Goal: Transaction & Acquisition: Purchase product/service

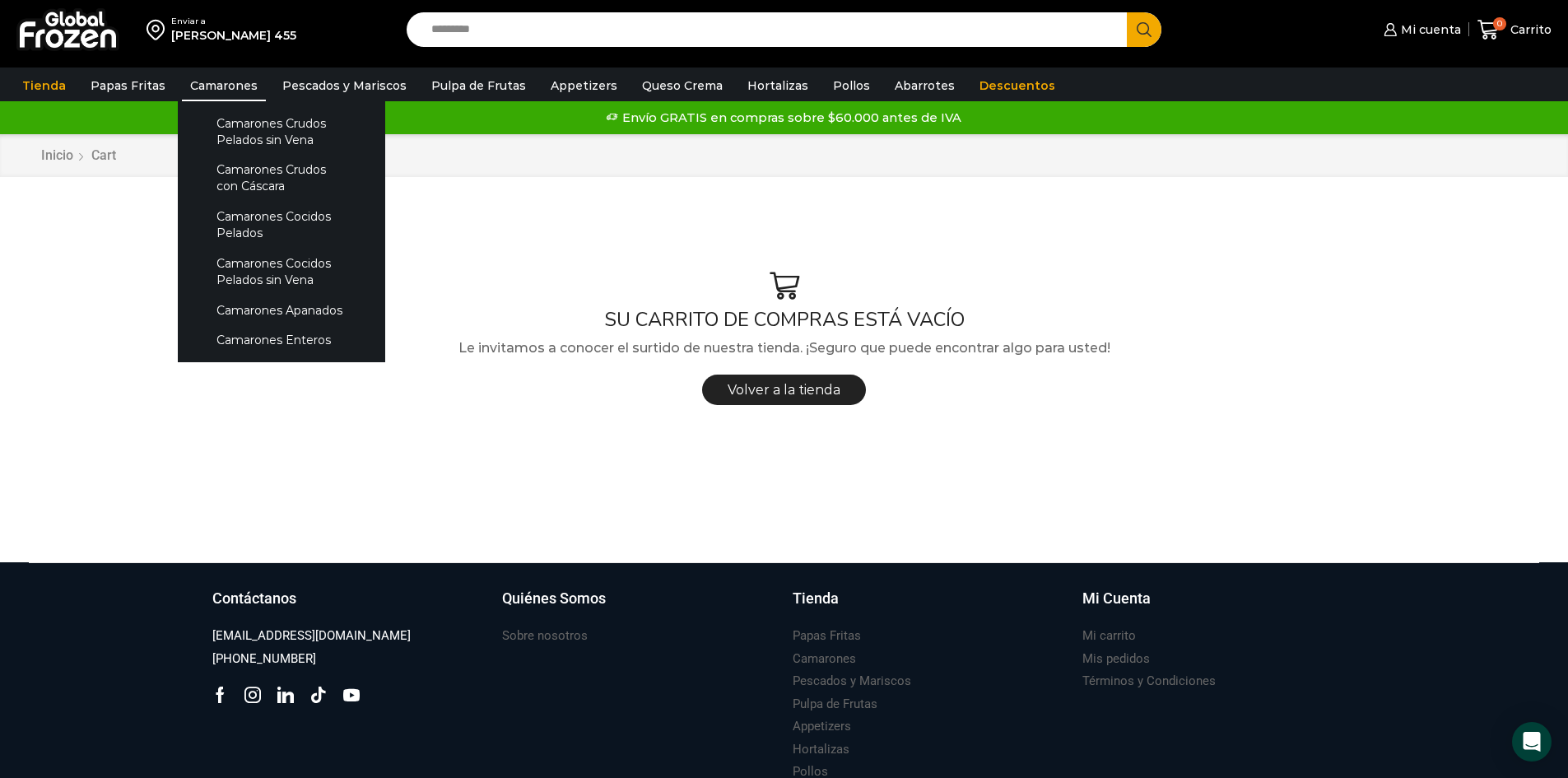
click at [247, 85] on link "Camarones" at bounding box center [224, 85] width 84 height 31
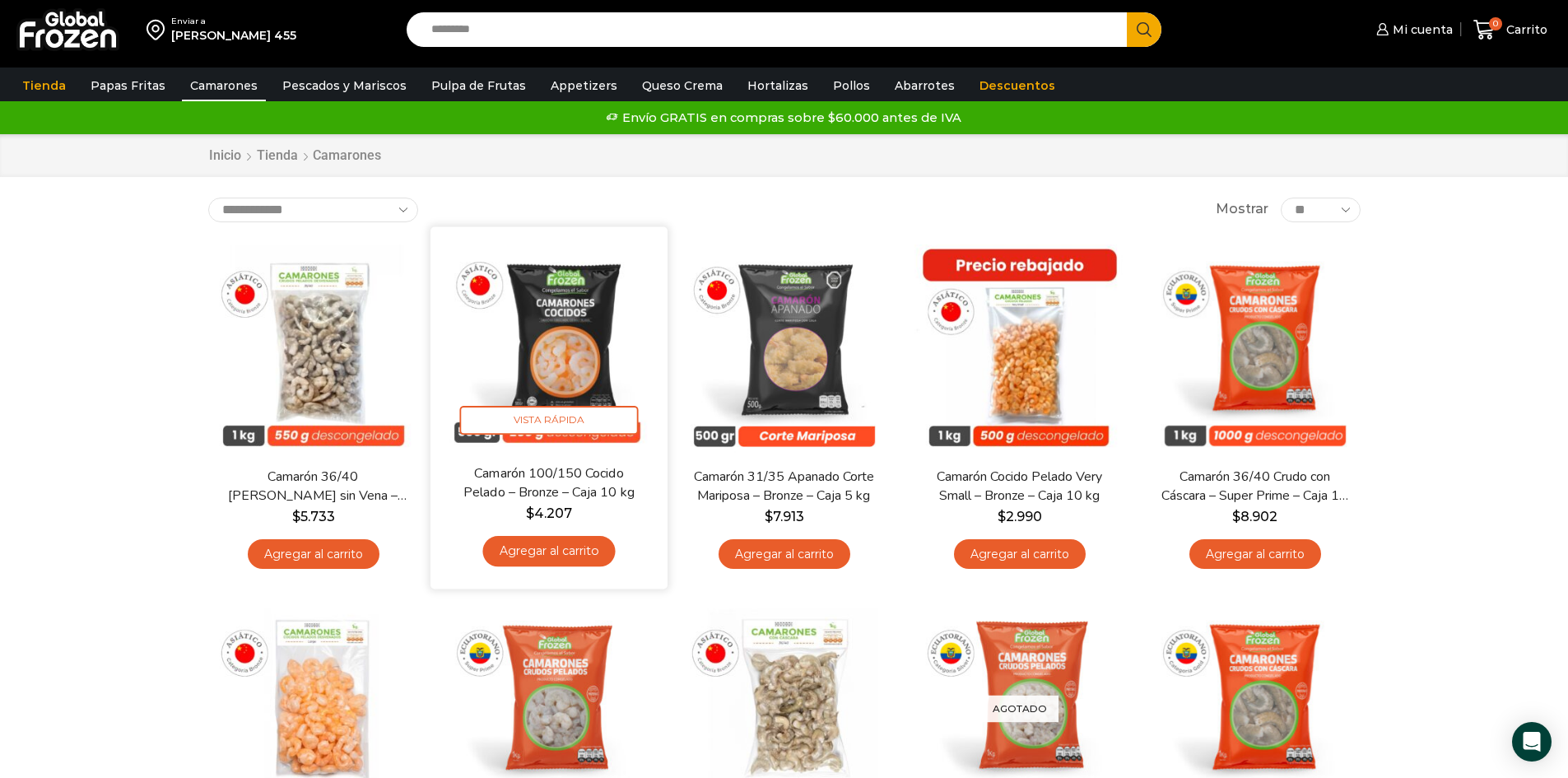
click at [553, 370] on img at bounding box center [548, 345] width 212 height 212
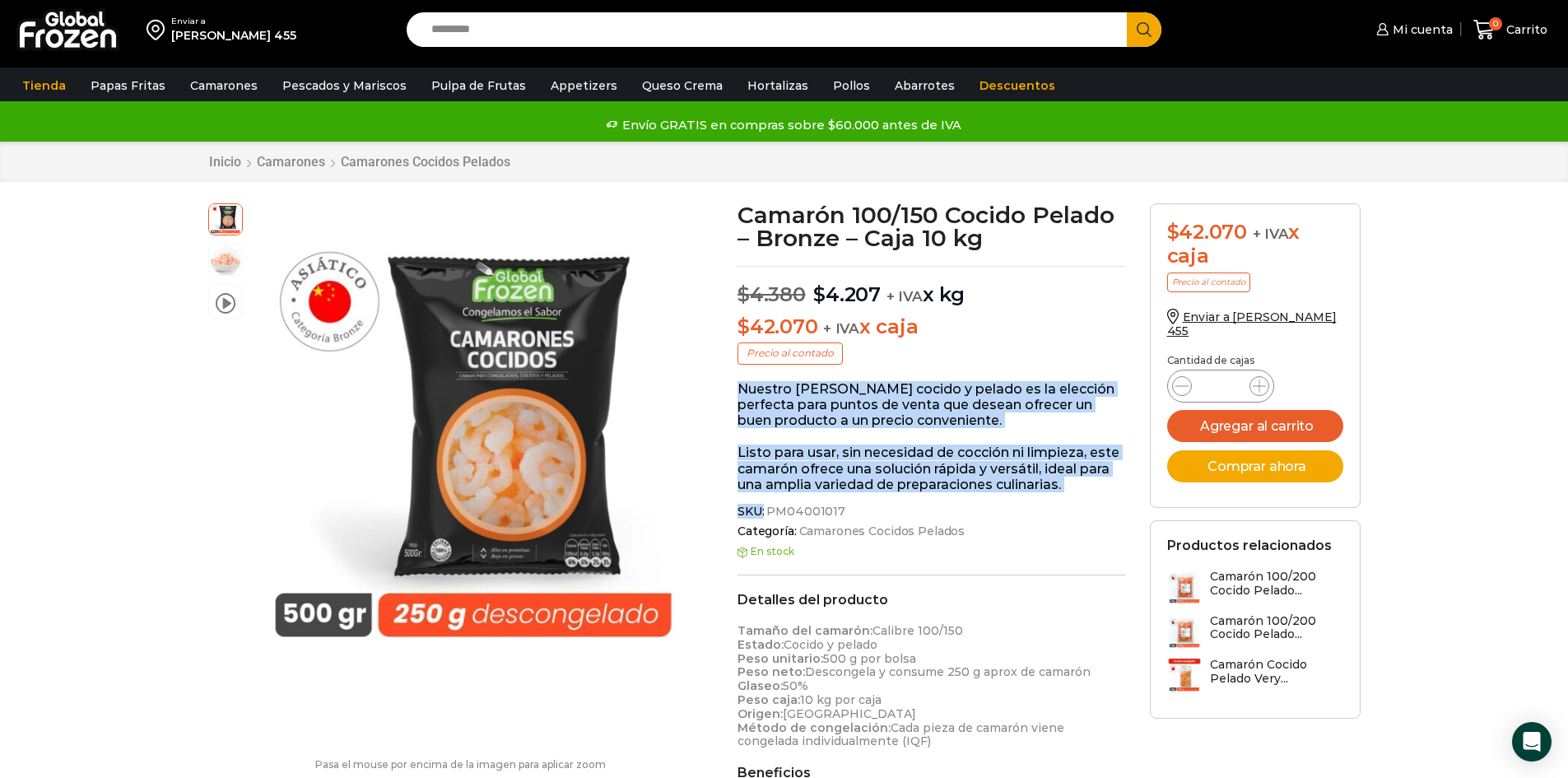
drag, startPoint x: 737, startPoint y: 389, endPoint x: 1090, endPoint y: 492, distance: 367.7
click at [1090, 492] on div "Camarón 100/150 Cocido Pelado – Bronze – Caja 10 kg $ 4.380 Original price was:…" at bounding box center [930, 712] width 412 height 1016
copy div "Nuestro camarón asiático cocido y pelado es la elección perfecta para puntos de…"
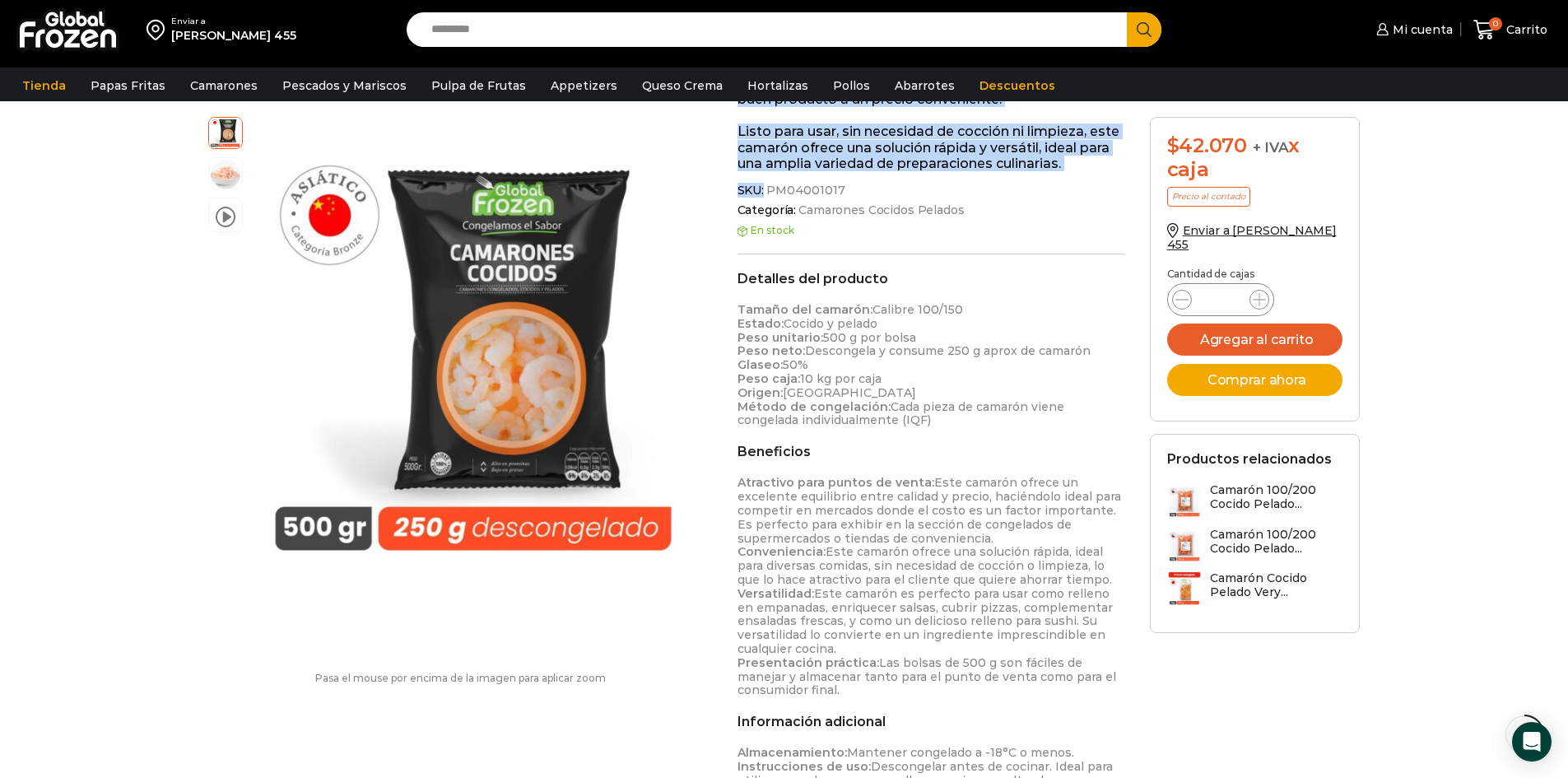
scroll to position [328, 0]
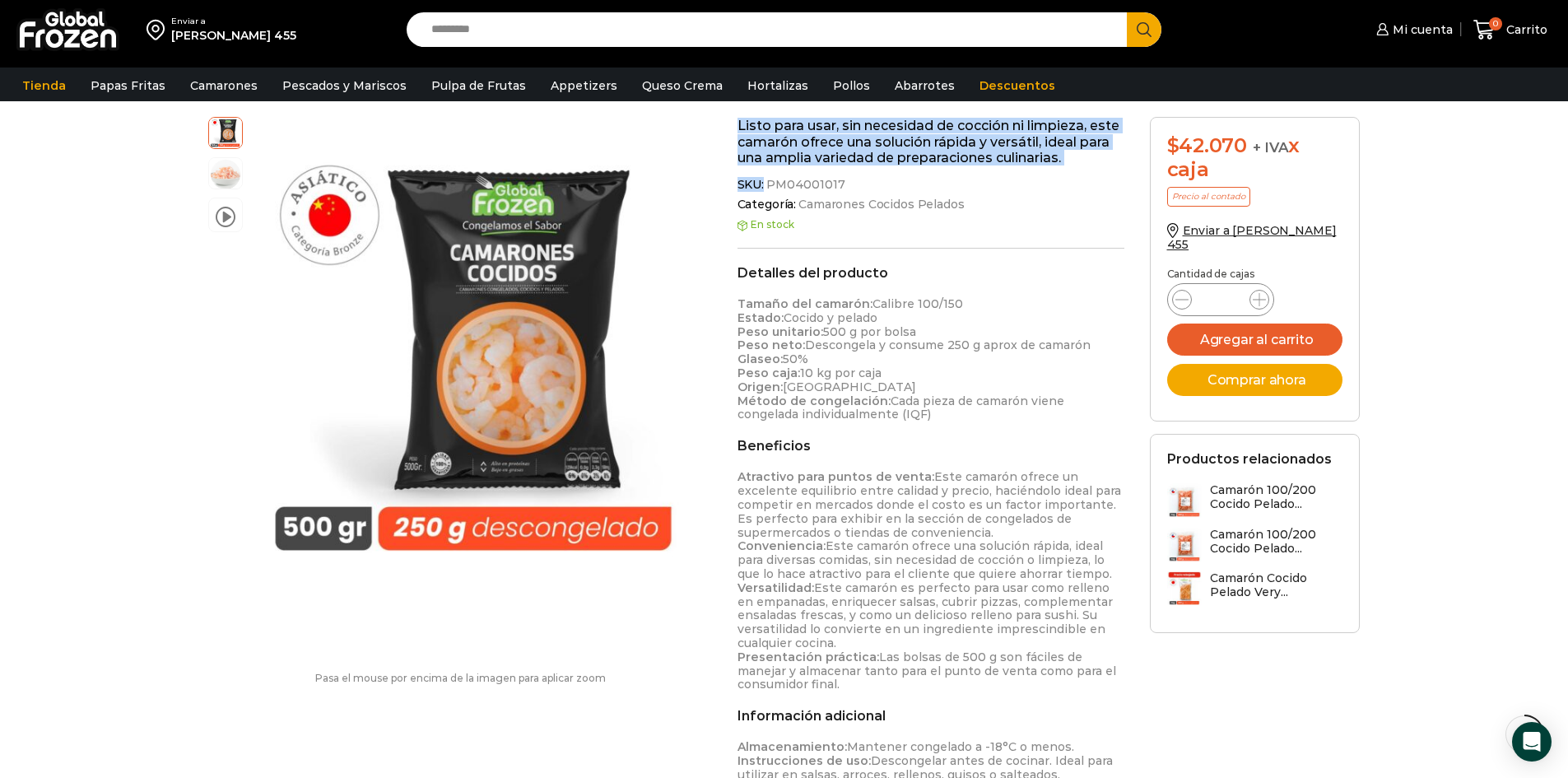
drag, startPoint x: 738, startPoint y: 275, endPoint x: 1052, endPoint y: 650, distance: 489.1
click at [874, 683] on div "Detalles del producto Tamaño del camarón: Calibre 100/150 Estado: Cocido y pela…" at bounding box center [931, 546] width 388 height 562
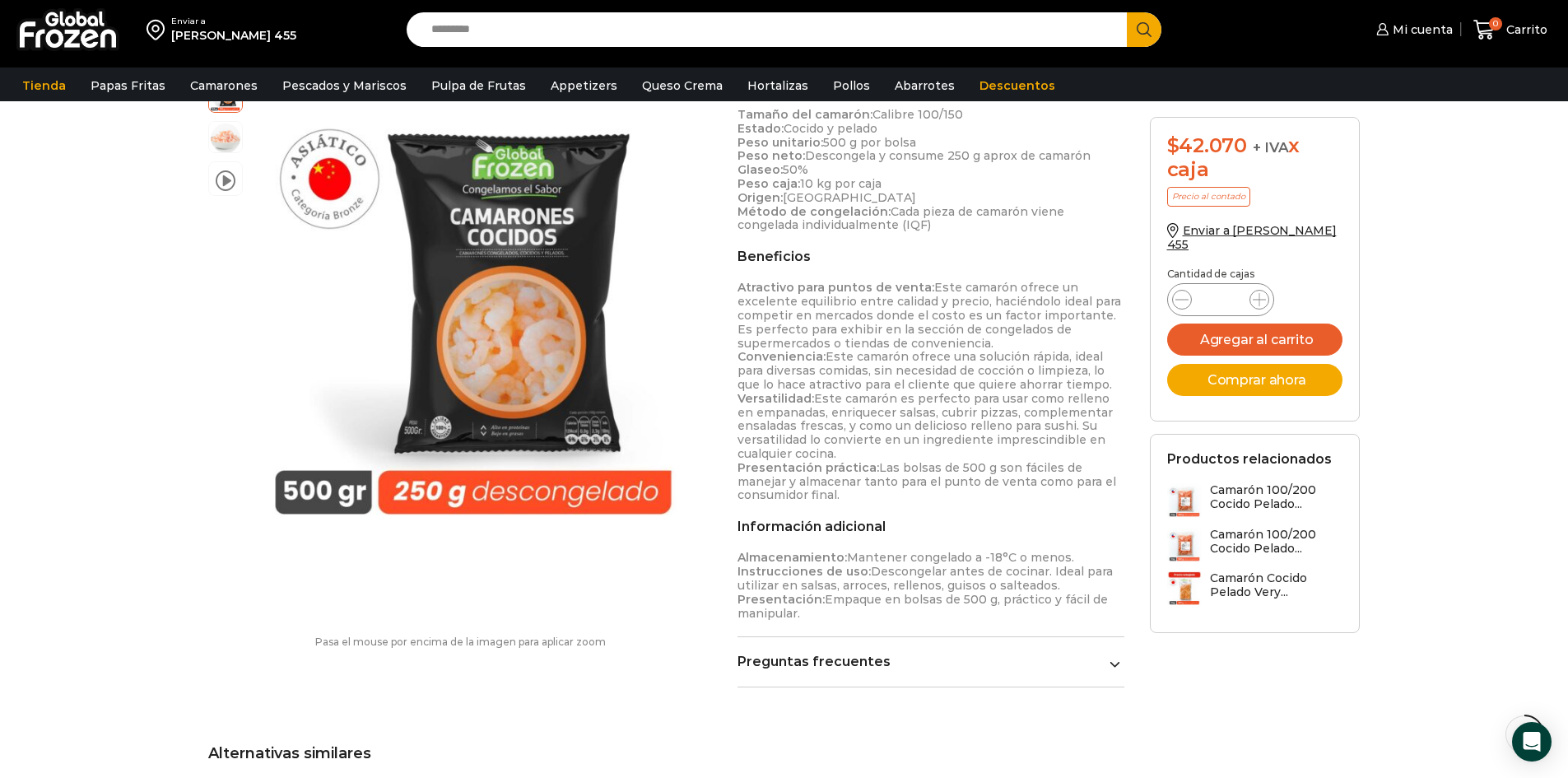
scroll to position [509, 0]
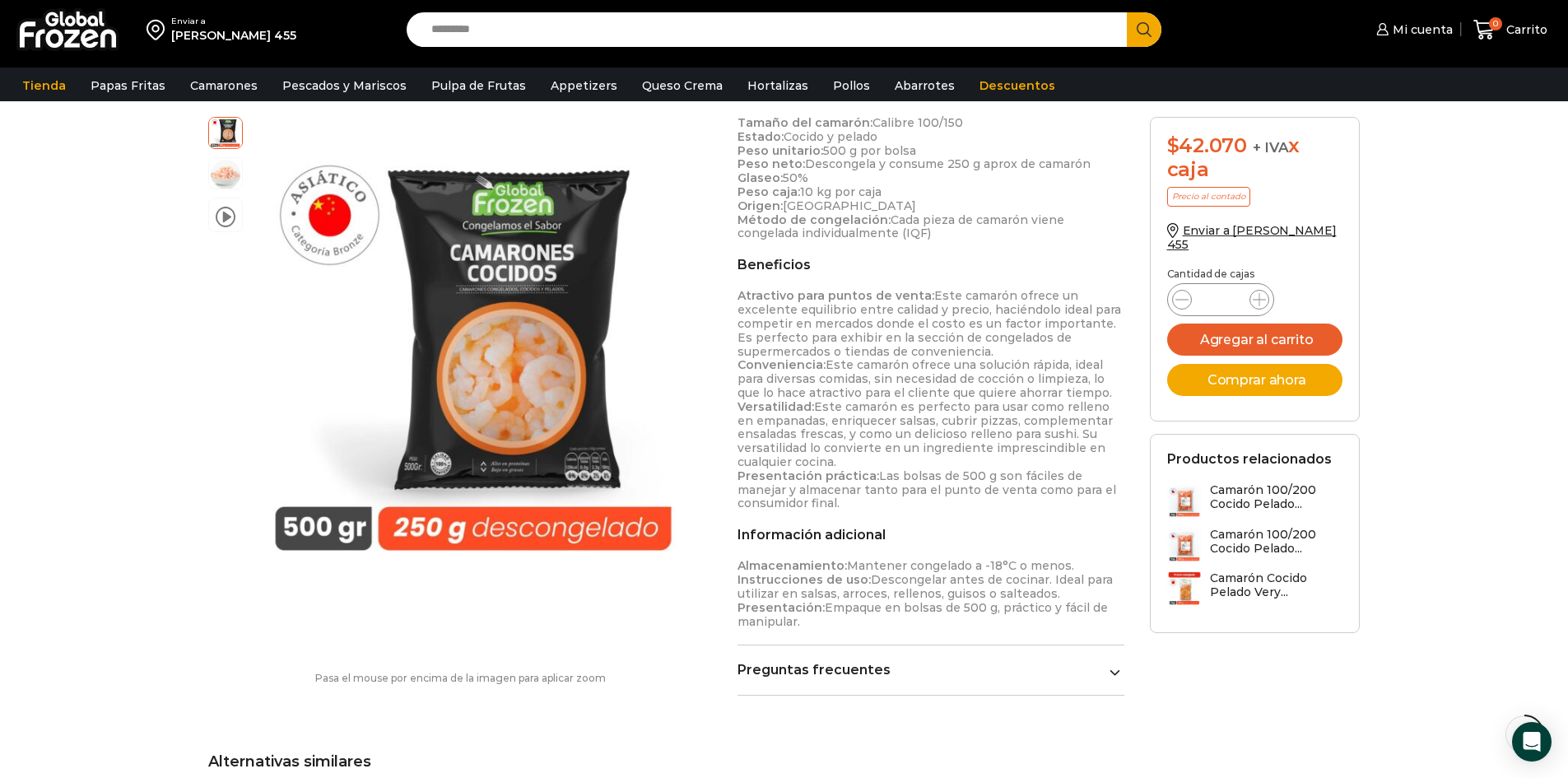
drag, startPoint x: 830, startPoint y: 628, endPoint x: 754, endPoint y: 123, distance: 510.7
click at [754, 123] on div "Detalles del producto Tamaño del camarón: Calibre 100/150 Estado: Cocido y pela…" at bounding box center [931, 365] width 388 height 562
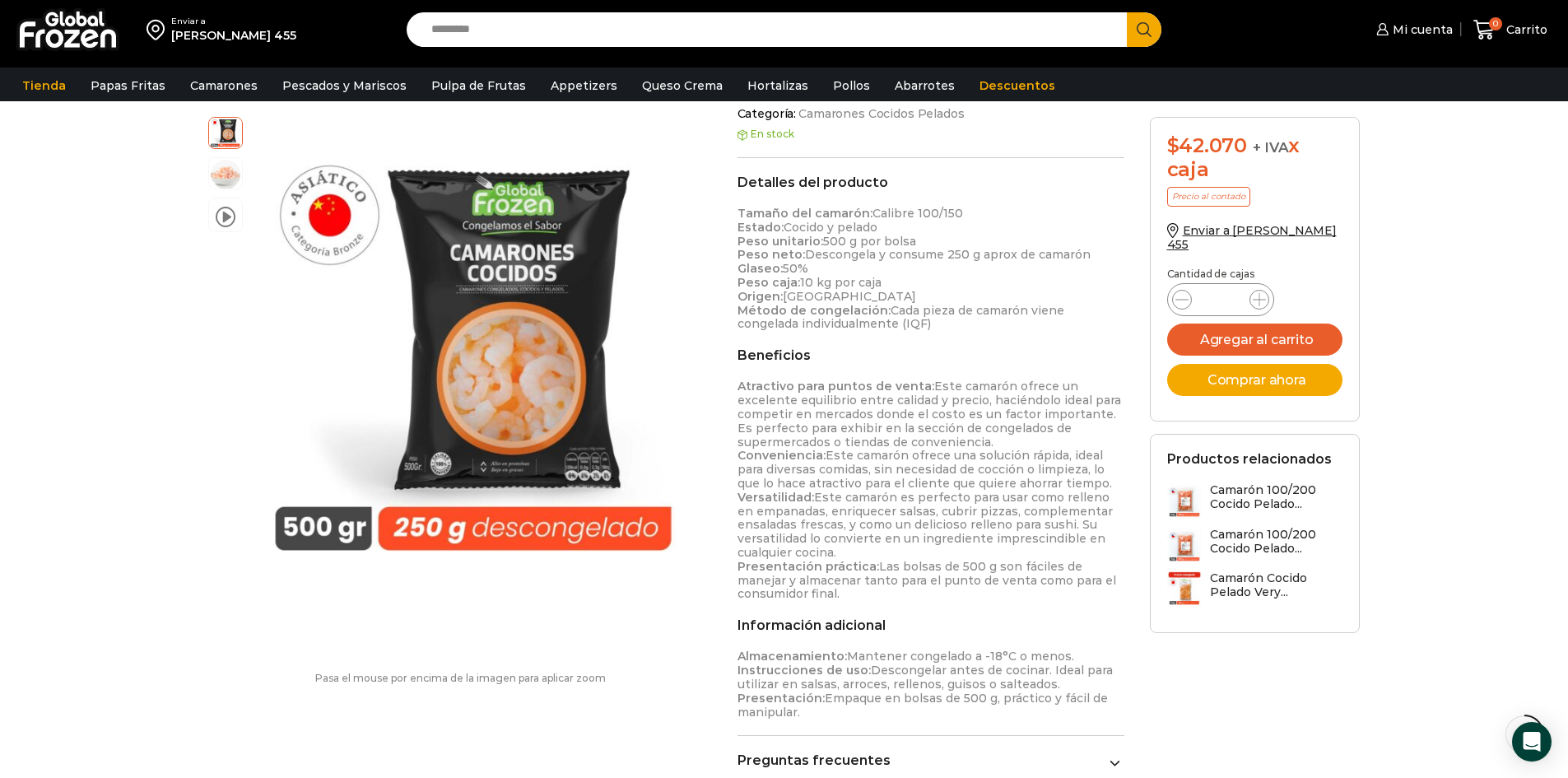
scroll to position [410, 0]
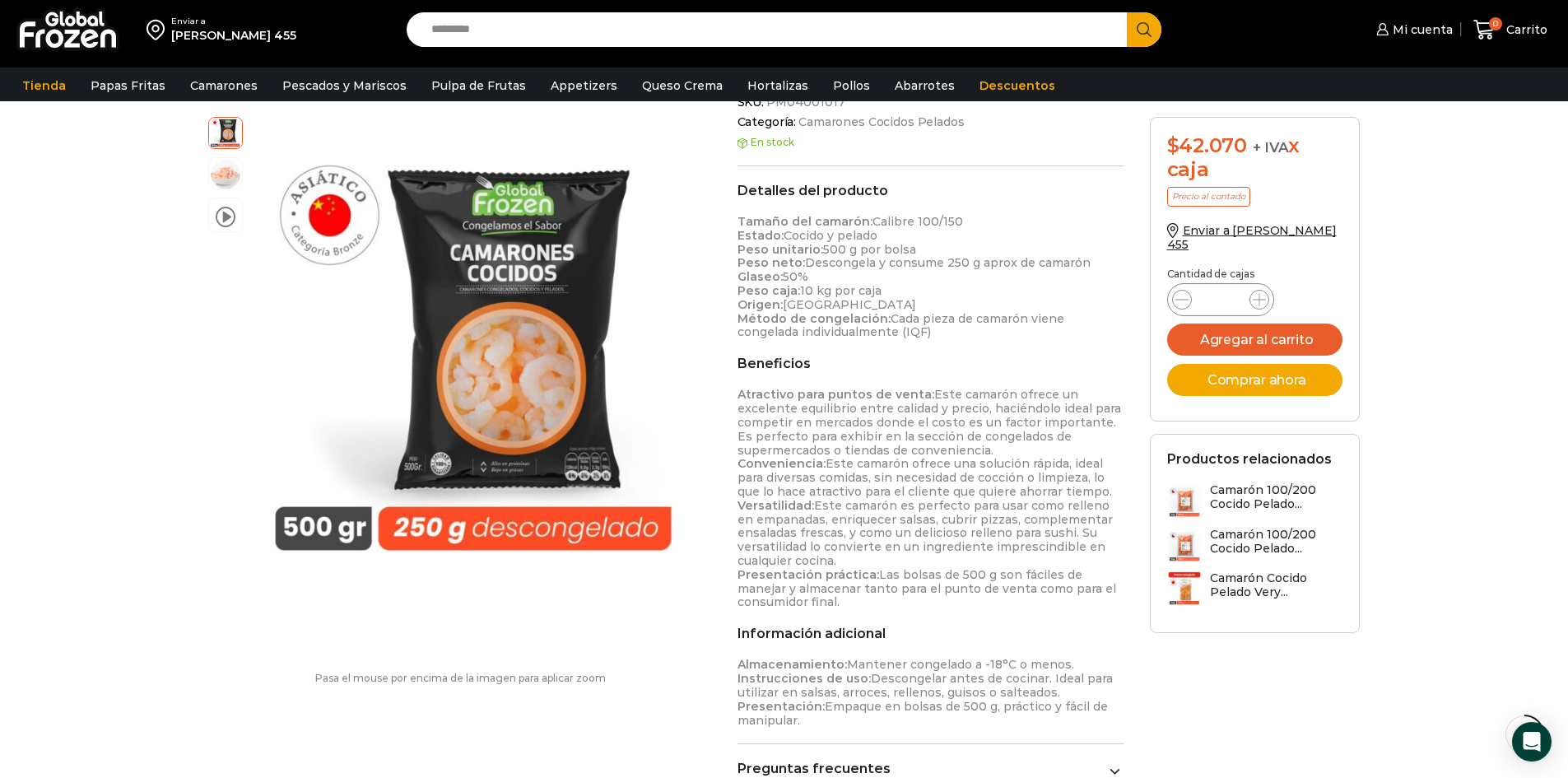
drag, startPoint x: 737, startPoint y: 195, endPoint x: 902, endPoint y: 714, distance: 544.6
click at [902, 714] on div "Detalles del producto Tamaño del camarón: Calibre 100/150 Estado: Cocido y pela…" at bounding box center [931, 464] width 388 height 562
copy div "Detalles del producto Tamaño del camarón: Calibre 100/150 Estado: Cocido y pela…"
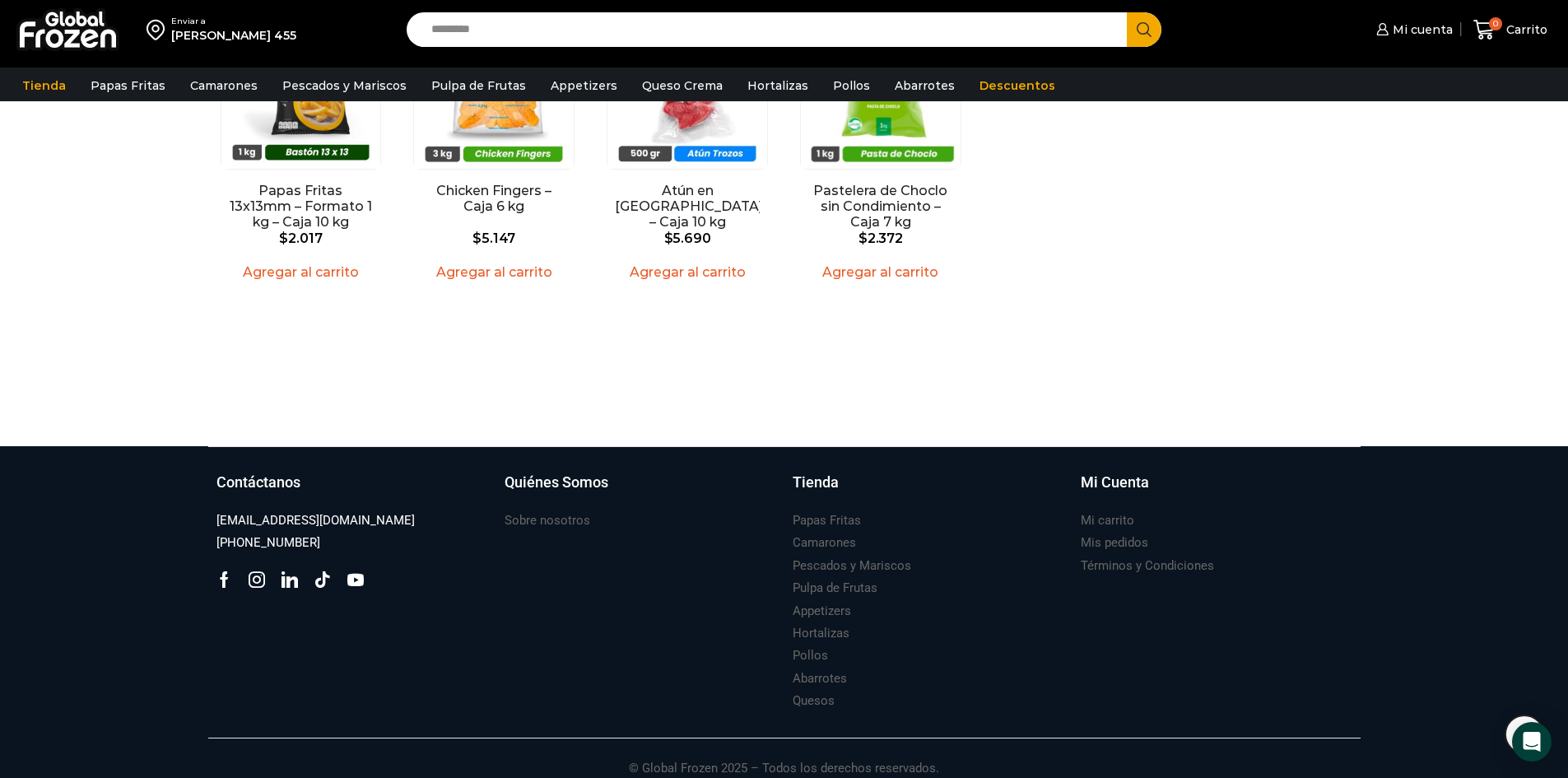
scroll to position [1715, 0]
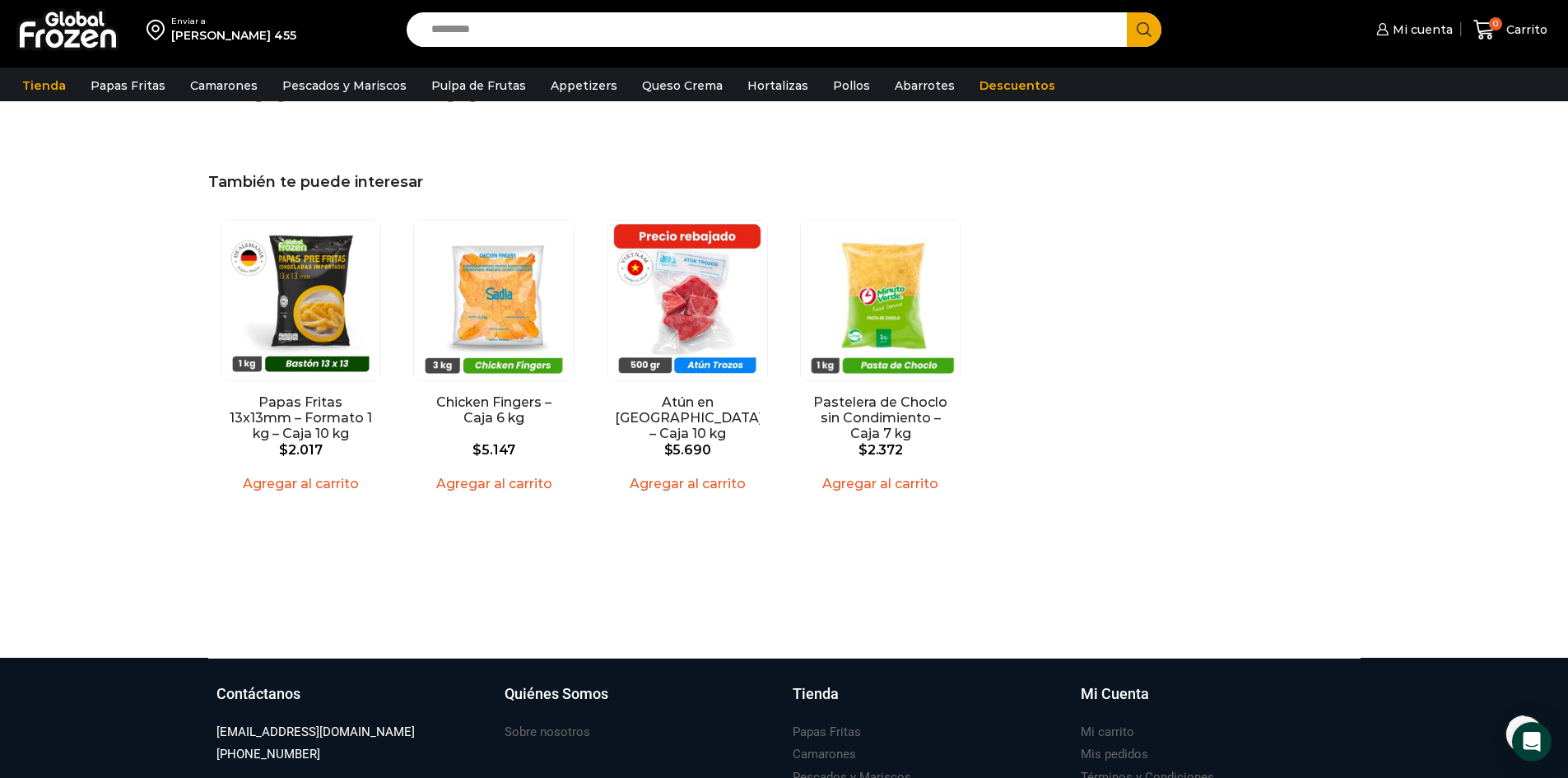
scroll to position [1444, 0]
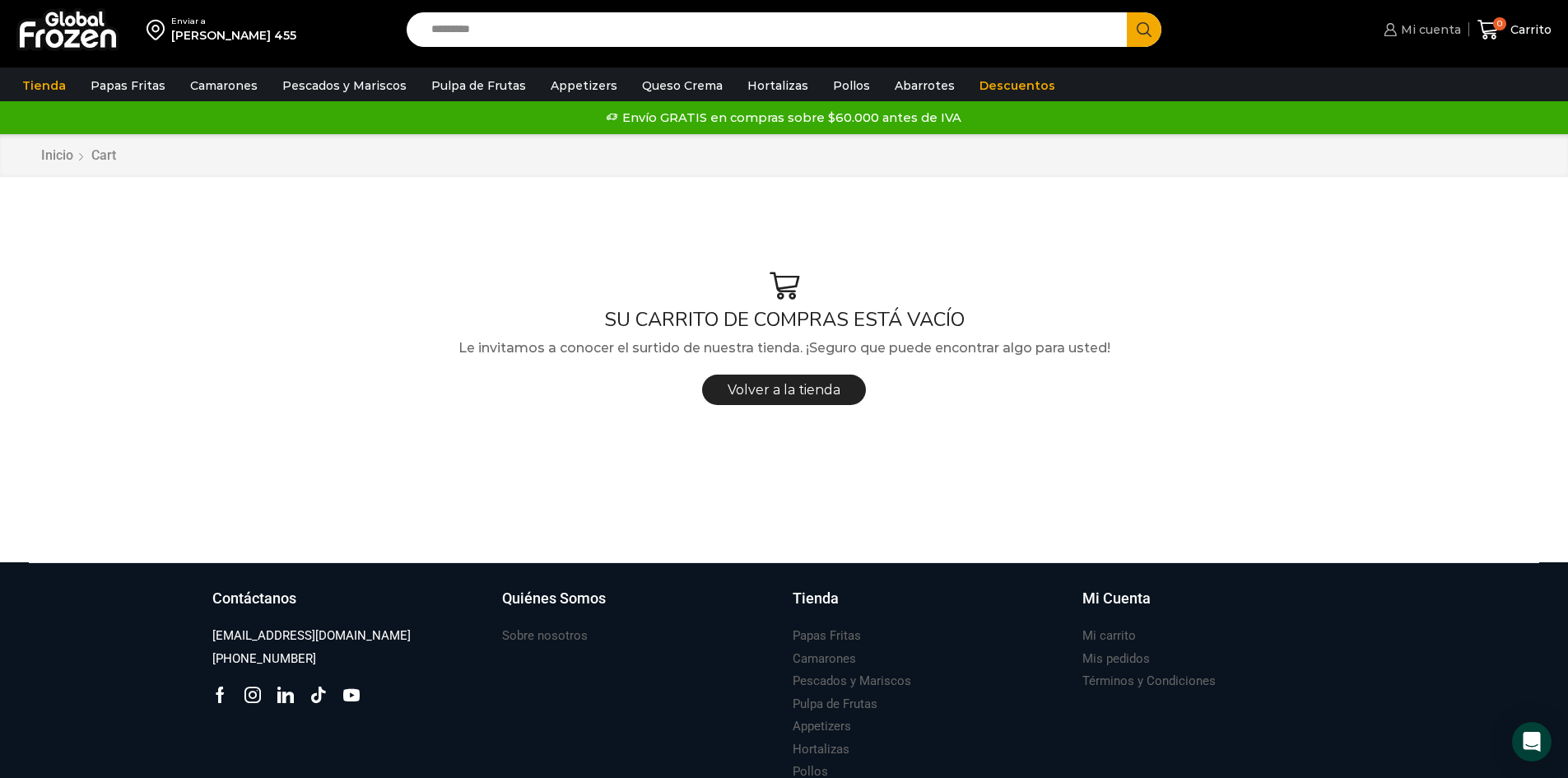
click at [1424, 32] on span "Mi cuenta" at bounding box center [1428, 30] width 64 height 17
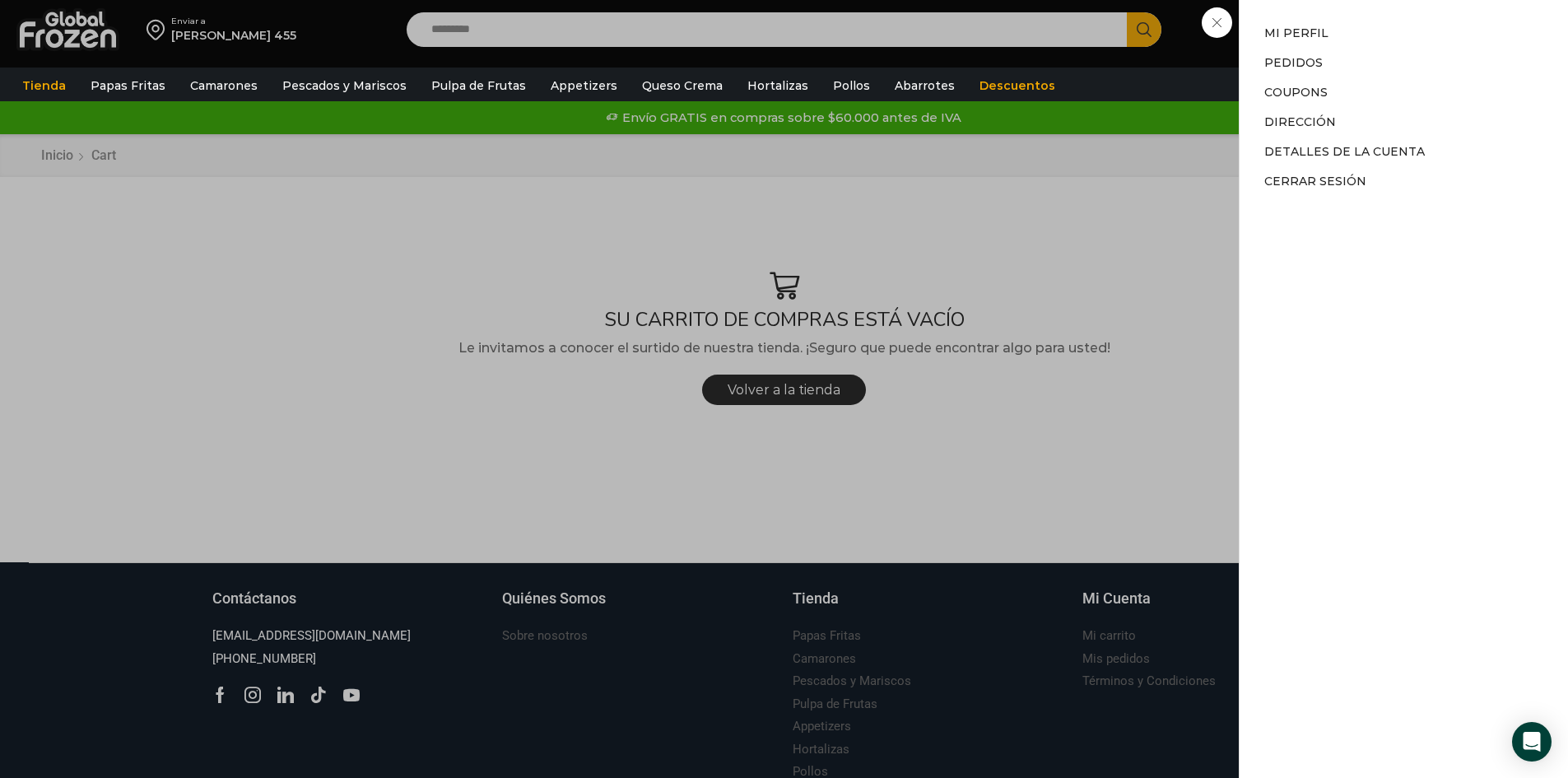
click at [1379, 46] on div "Mi cuenta Mi cuenta Mi perfil Pedidos Descargas Coupons Dirección Detalles de l…" at bounding box center [1420, 29] width 80 height 33
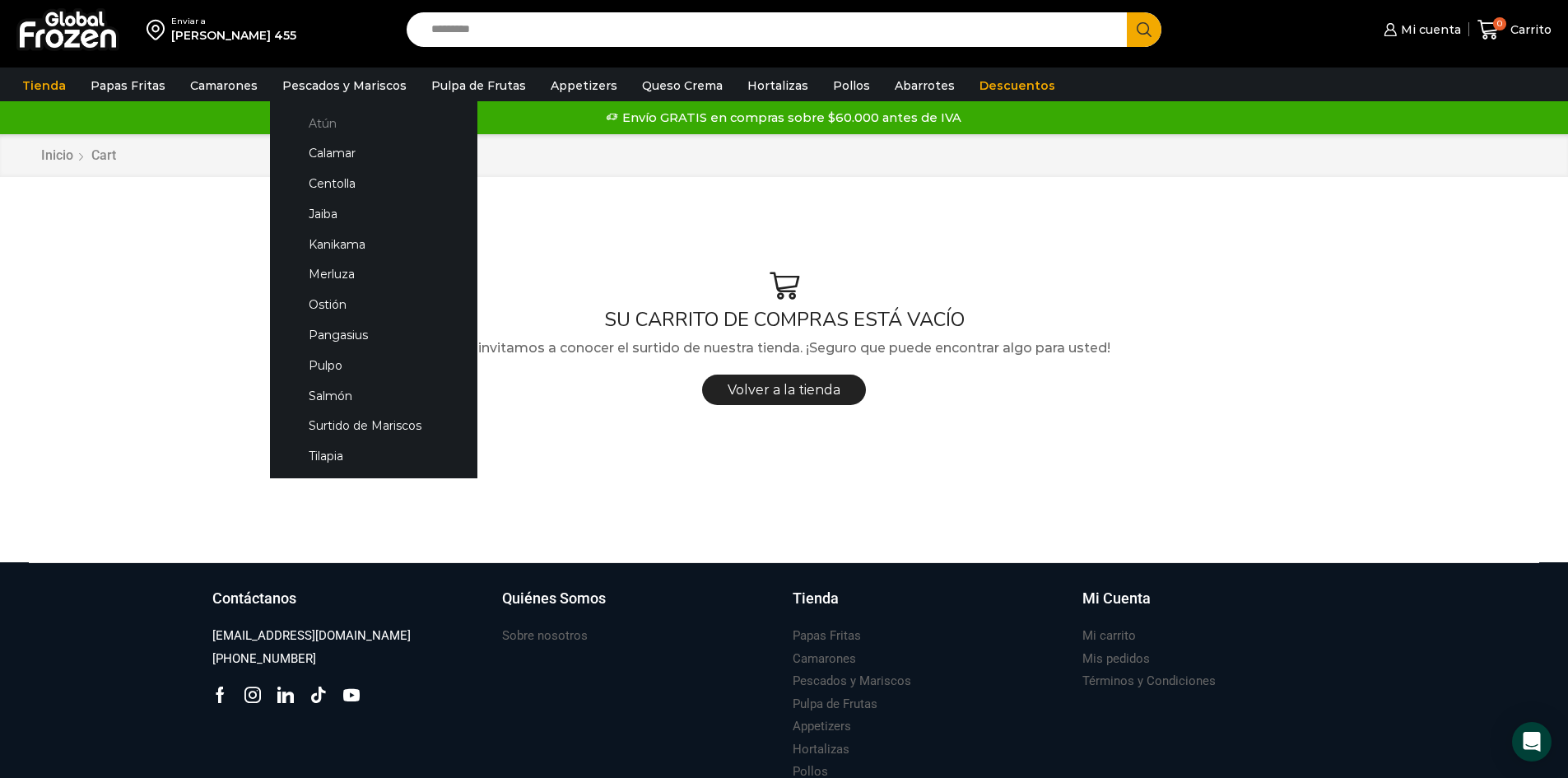
click at [318, 125] on link "Atún" at bounding box center [374, 122] width 175 height 31
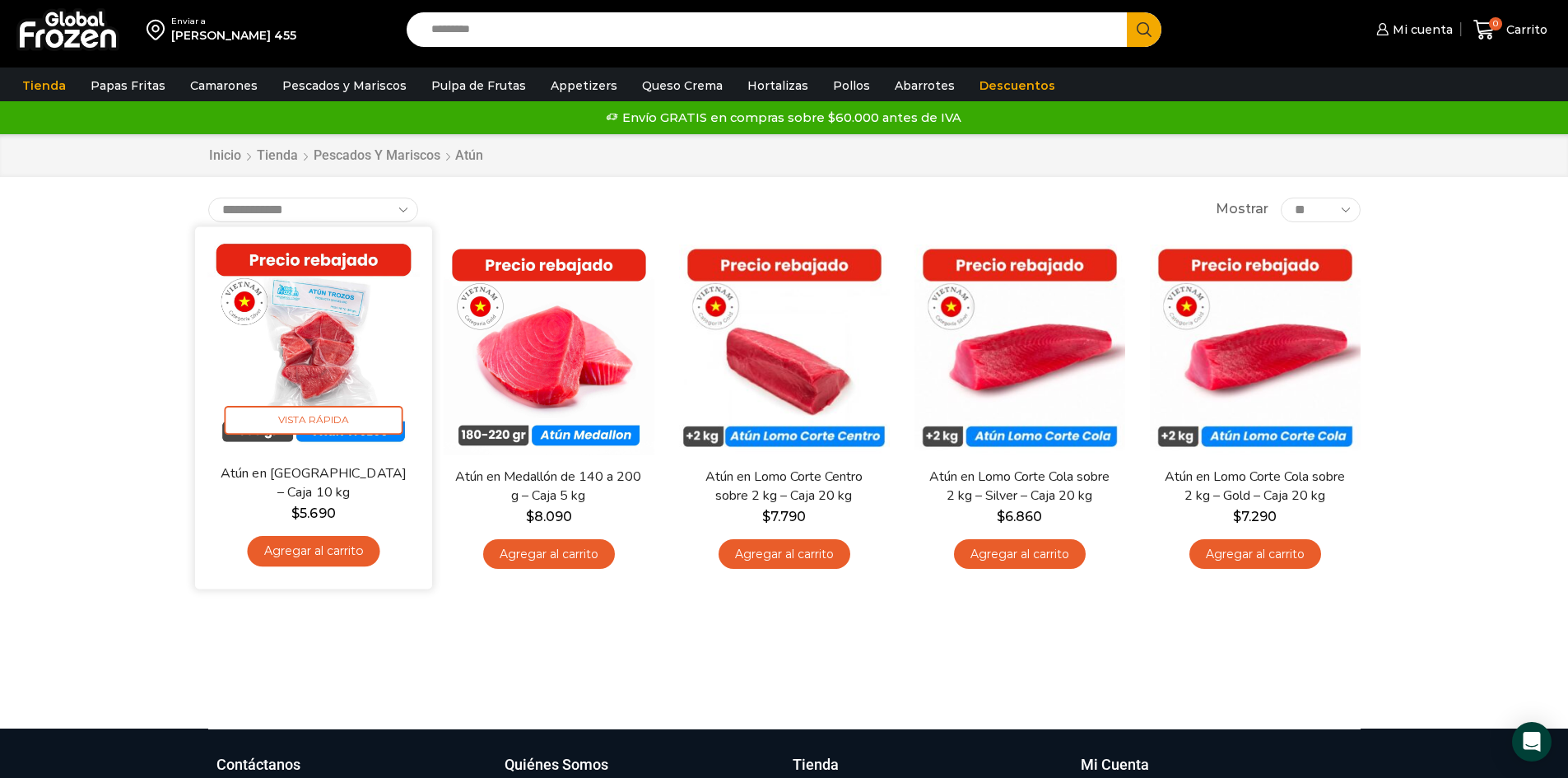
click at [326, 352] on img at bounding box center [313, 345] width 212 height 212
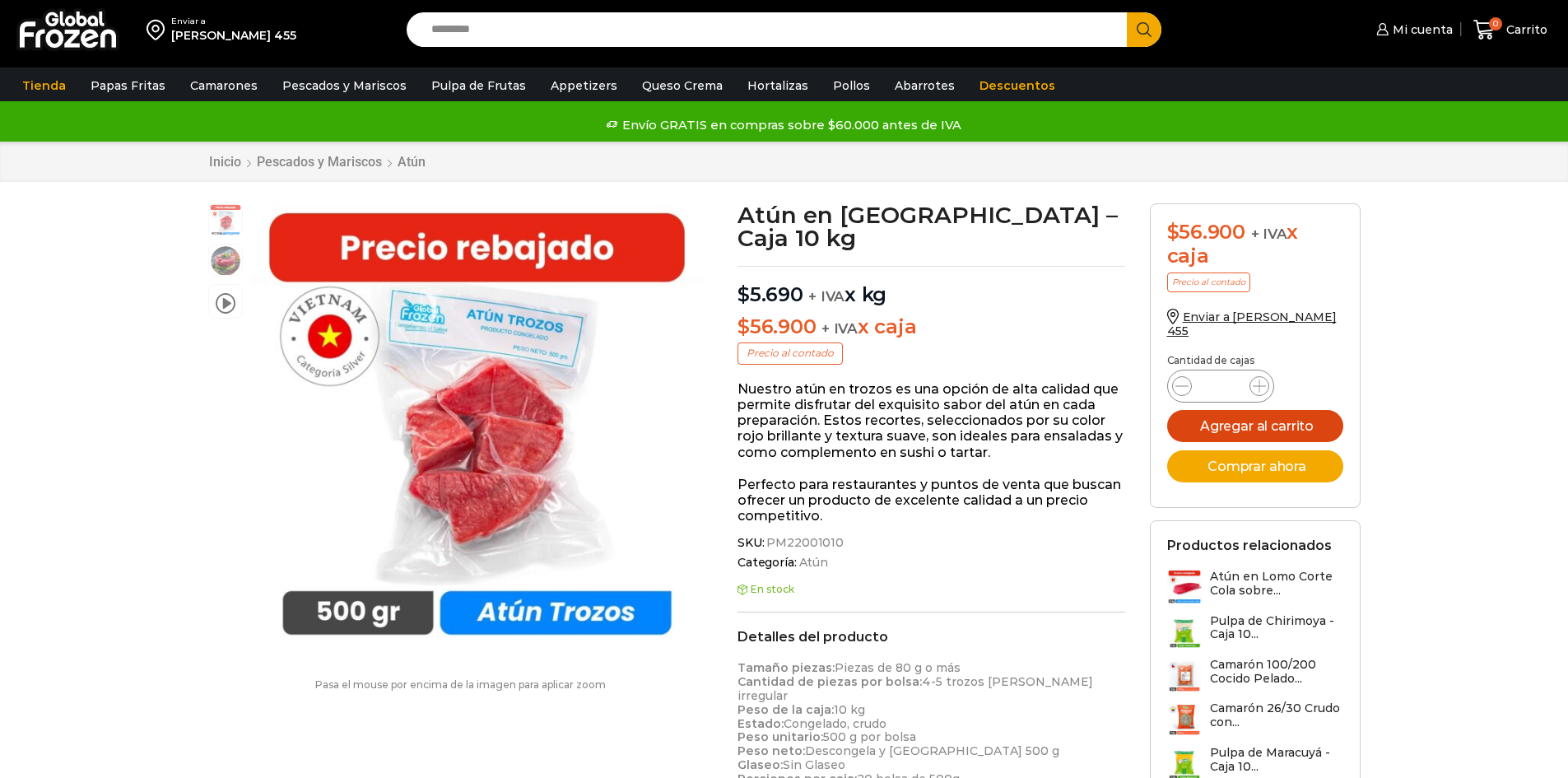
scroll to position [1, 0]
click at [1273, 430] on button "Agregar al carrito" at bounding box center [1255, 426] width 177 height 32
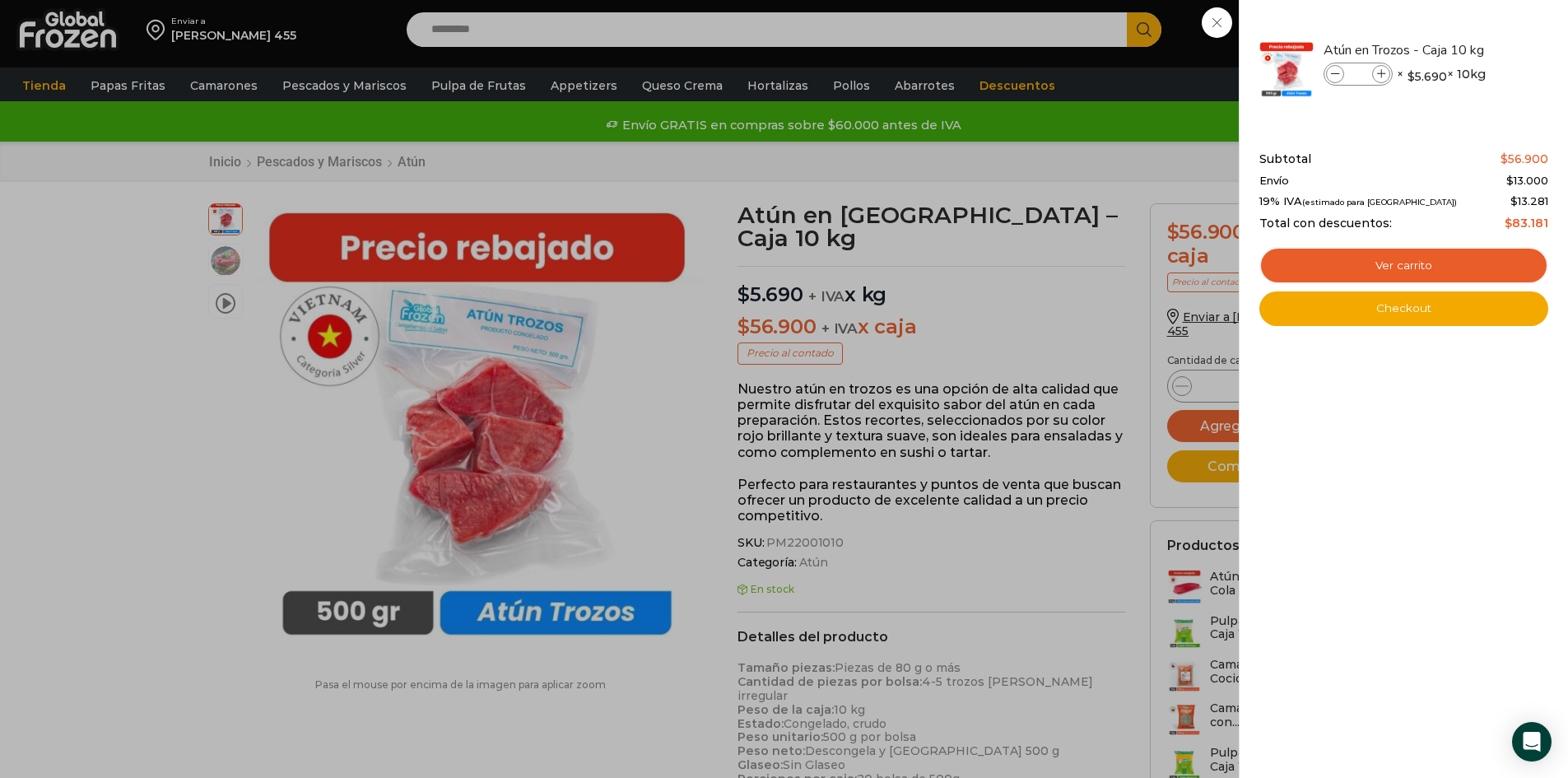
click at [1469, 50] on div "1 Carrito 1 1 Shopping Cart *" at bounding box center [1510, 29] width 82 height 38
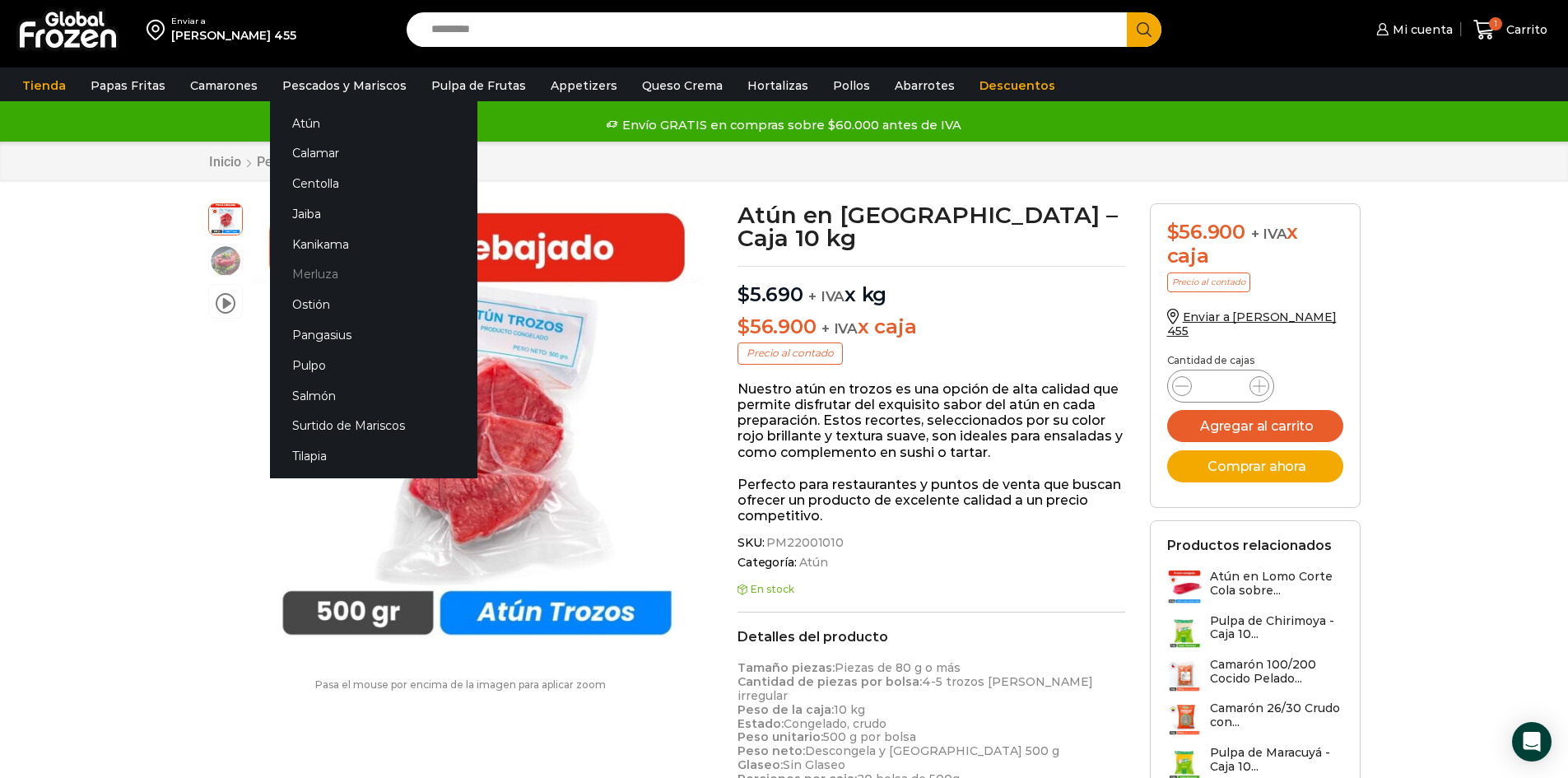
click at [316, 272] on link "Merluza" at bounding box center [374, 275] width 207 height 31
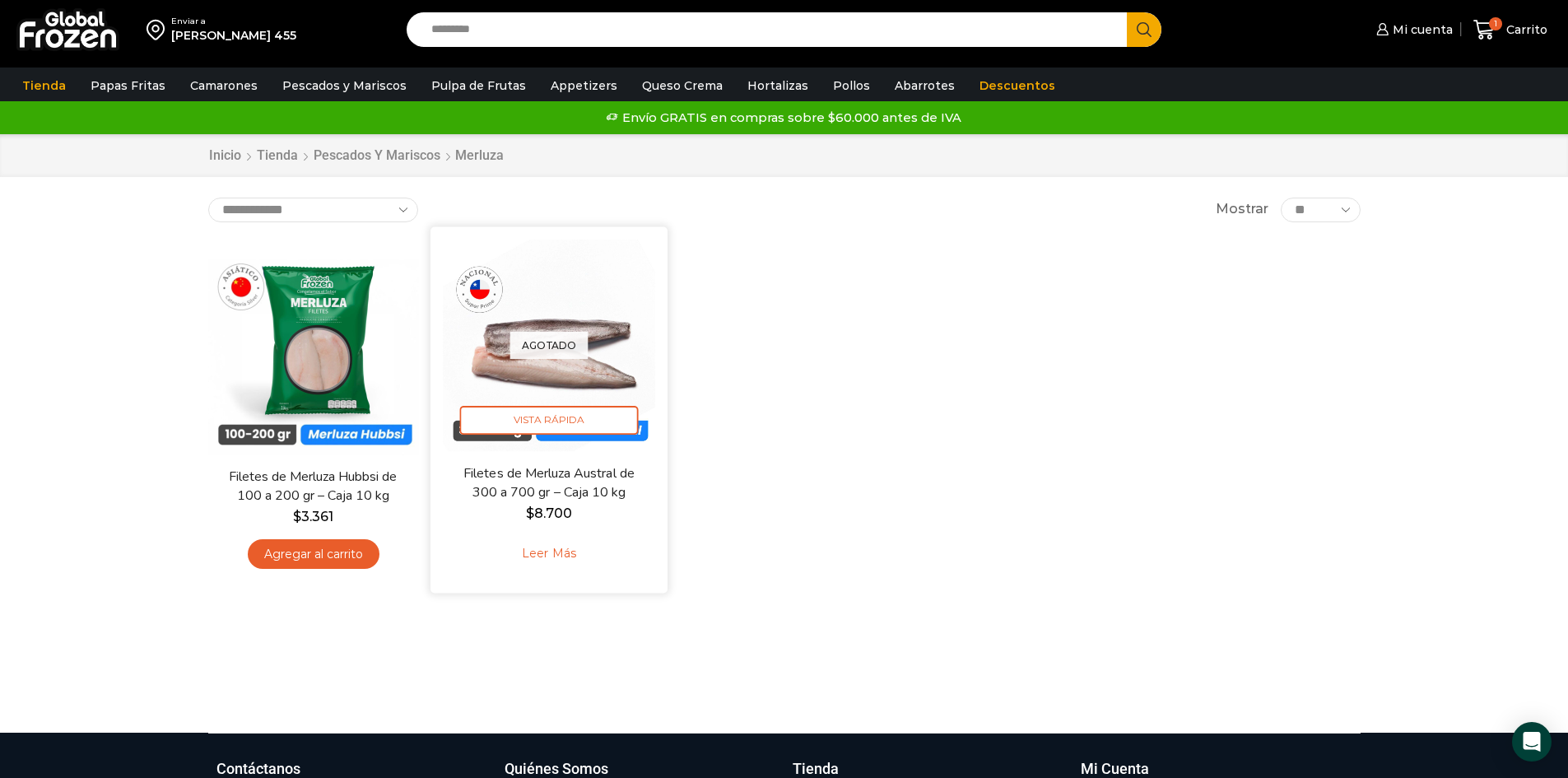
click at [509, 377] on div "Agotado [GEOGRAPHIC_DATA]" at bounding box center [548, 345] width 212 height 212
click at [542, 417] on span "Vista Rápida" at bounding box center [548, 419] width 178 height 29
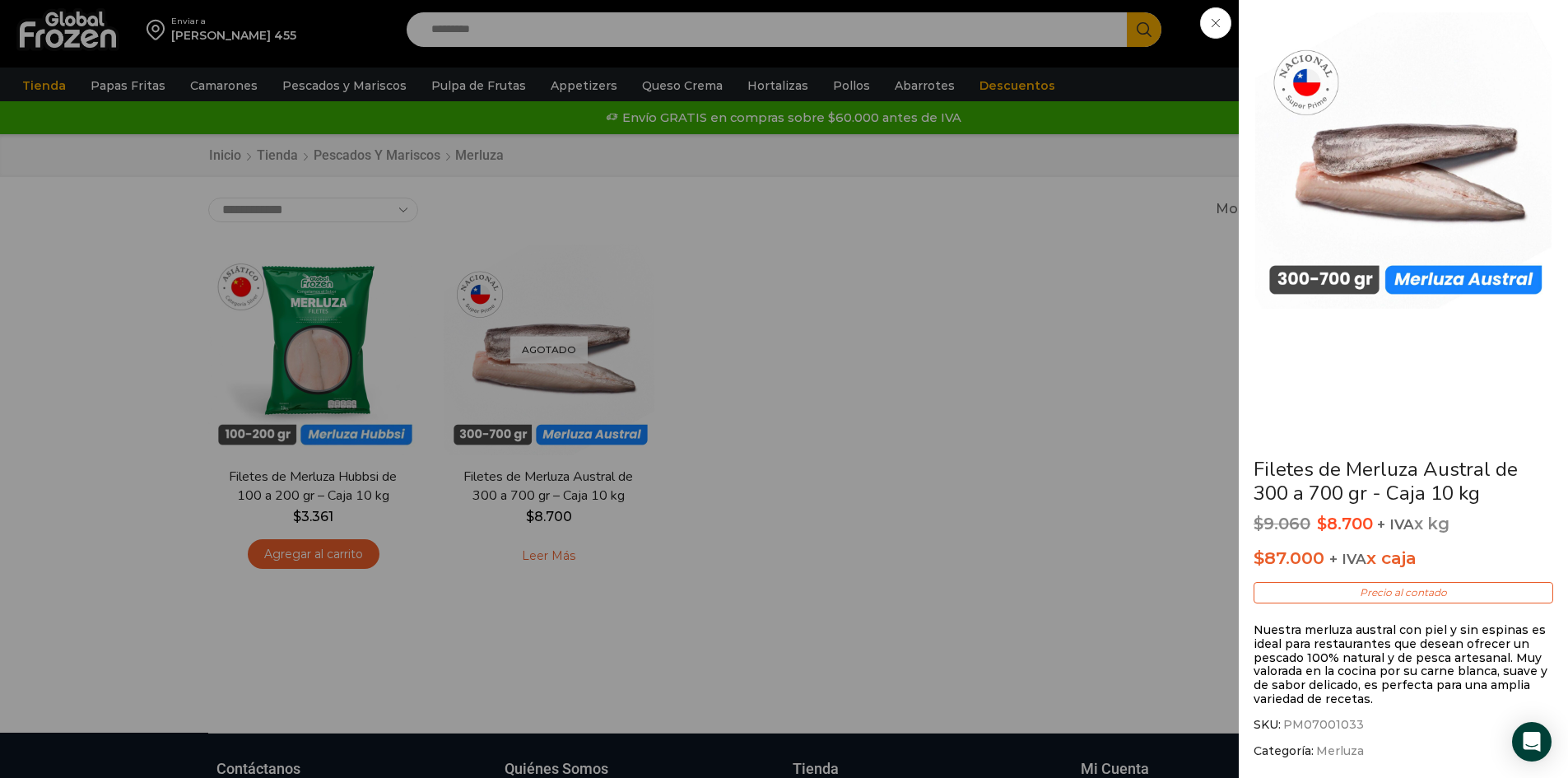
click at [853, 0] on div "Filetes de Merluza Austral de 300 a 700 gr - Caja 10 kg $ 9.060 Original price …" at bounding box center [784, 0] width 1568 height 0
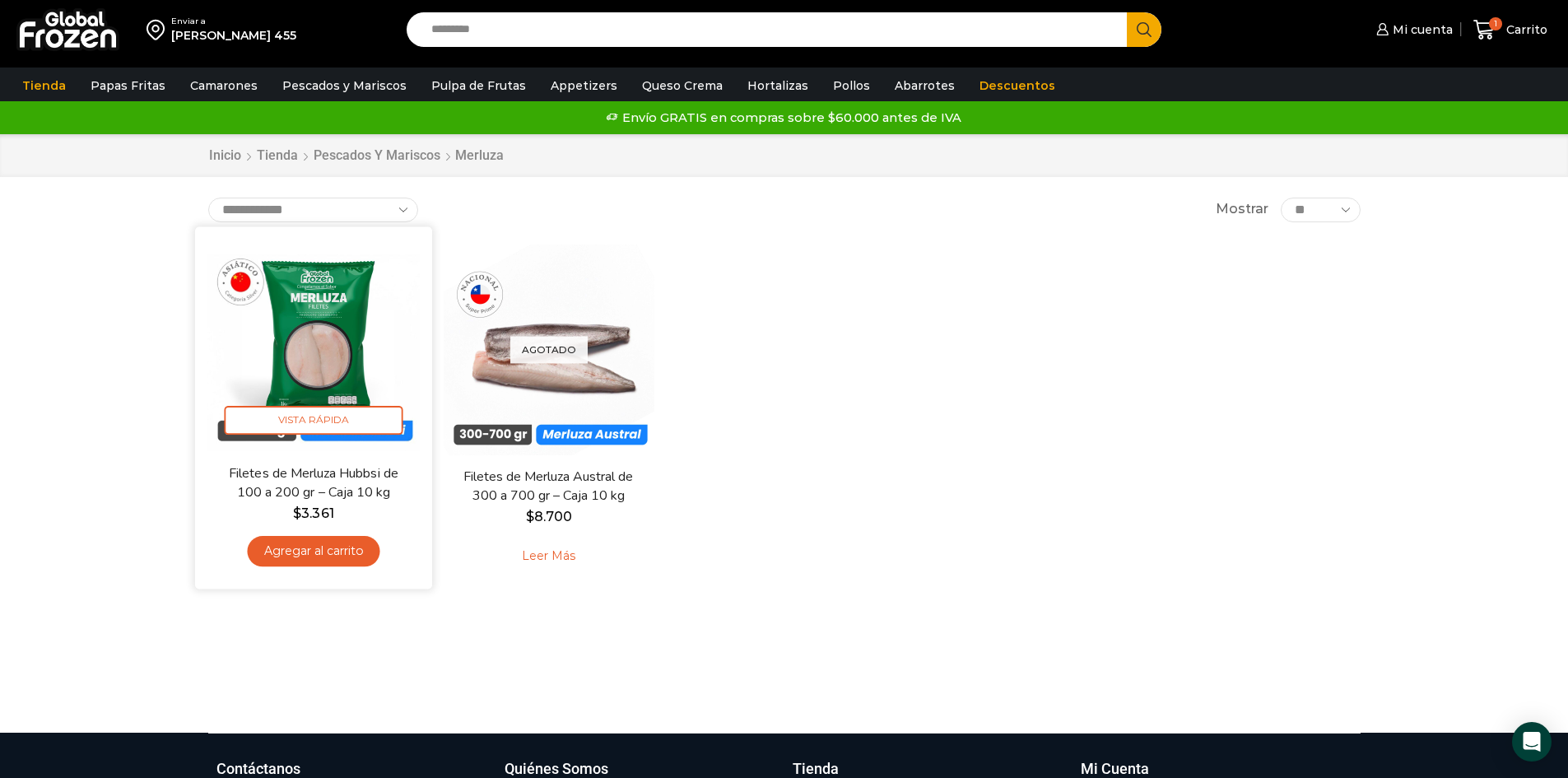
click at [325, 360] on img at bounding box center [313, 345] width 212 height 212
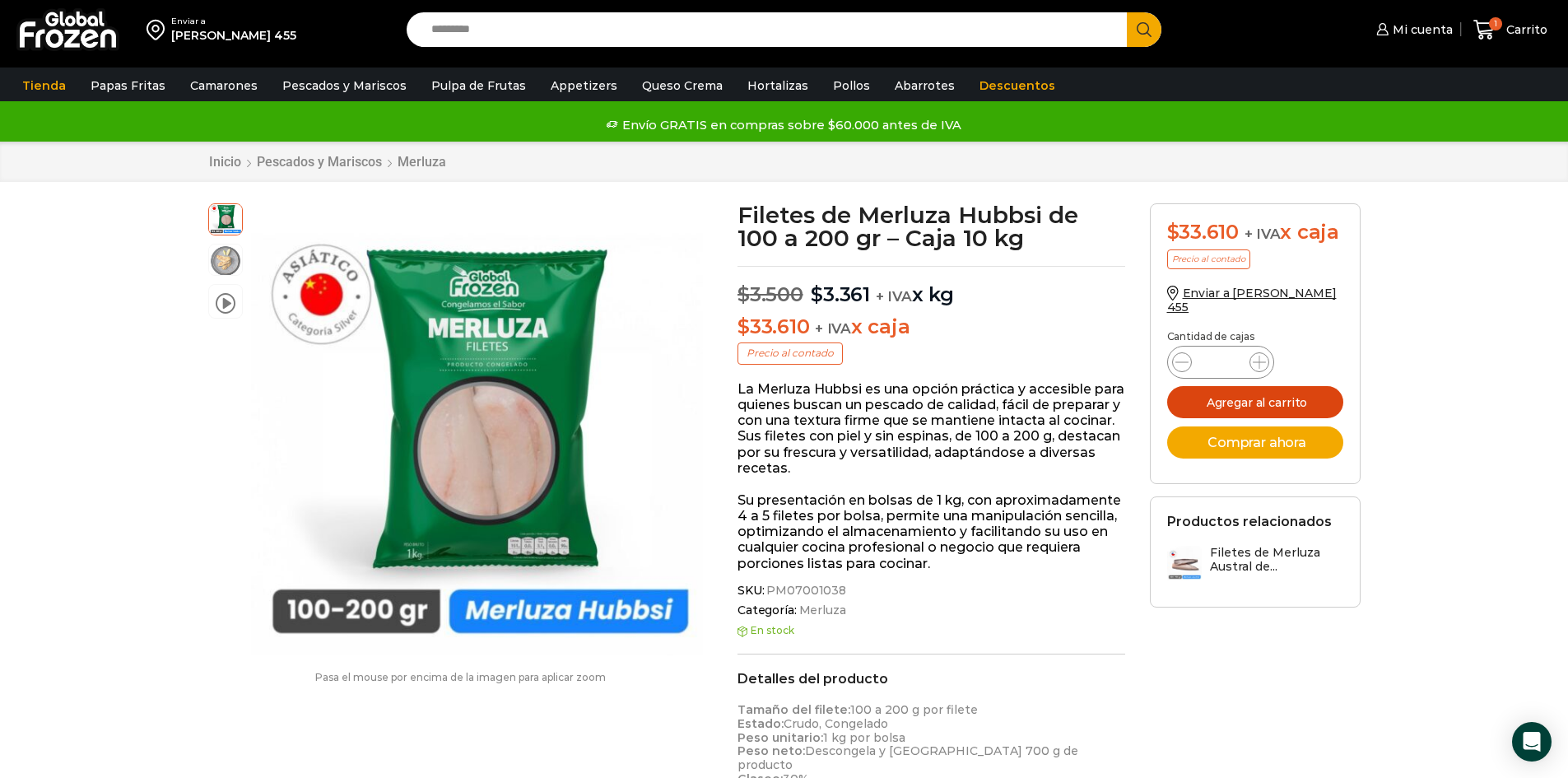
click at [1268, 407] on button "Agregar al carrito" at bounding box center [1255, 402] width 177 height 32
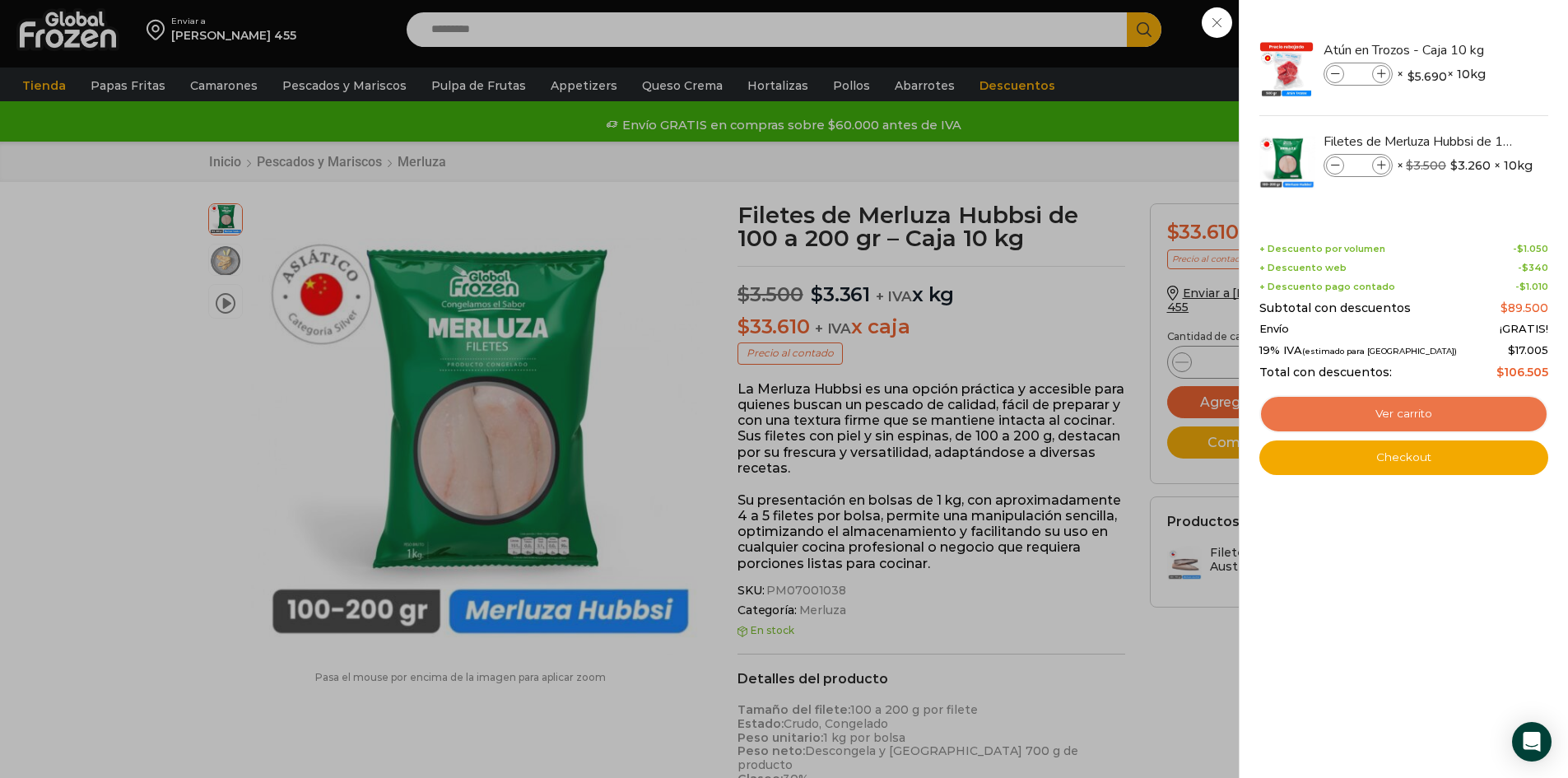
click at [1409, 423] on link "Ver carrito" at bounding box center [1403, 414] width 289 height 38
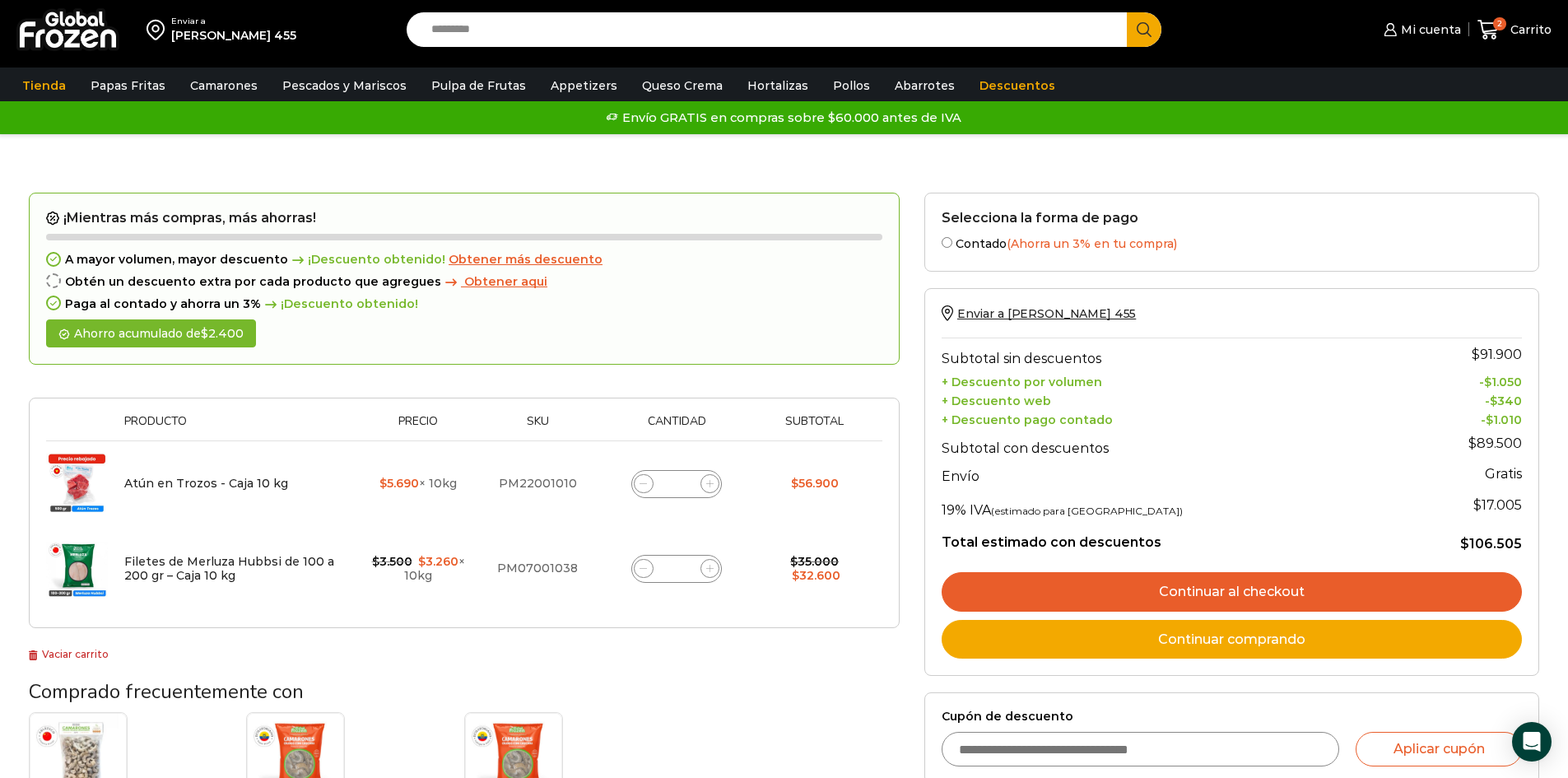
drag, startPoint x: 1473, startPoint y: 337, endPoint x: 985, endPoint y: 178, distance: 513.2
click at [985, 178] on div "Carrito de compras Checkout Estado del pedido" at bounding box center [784, 179] width 1534 height 25
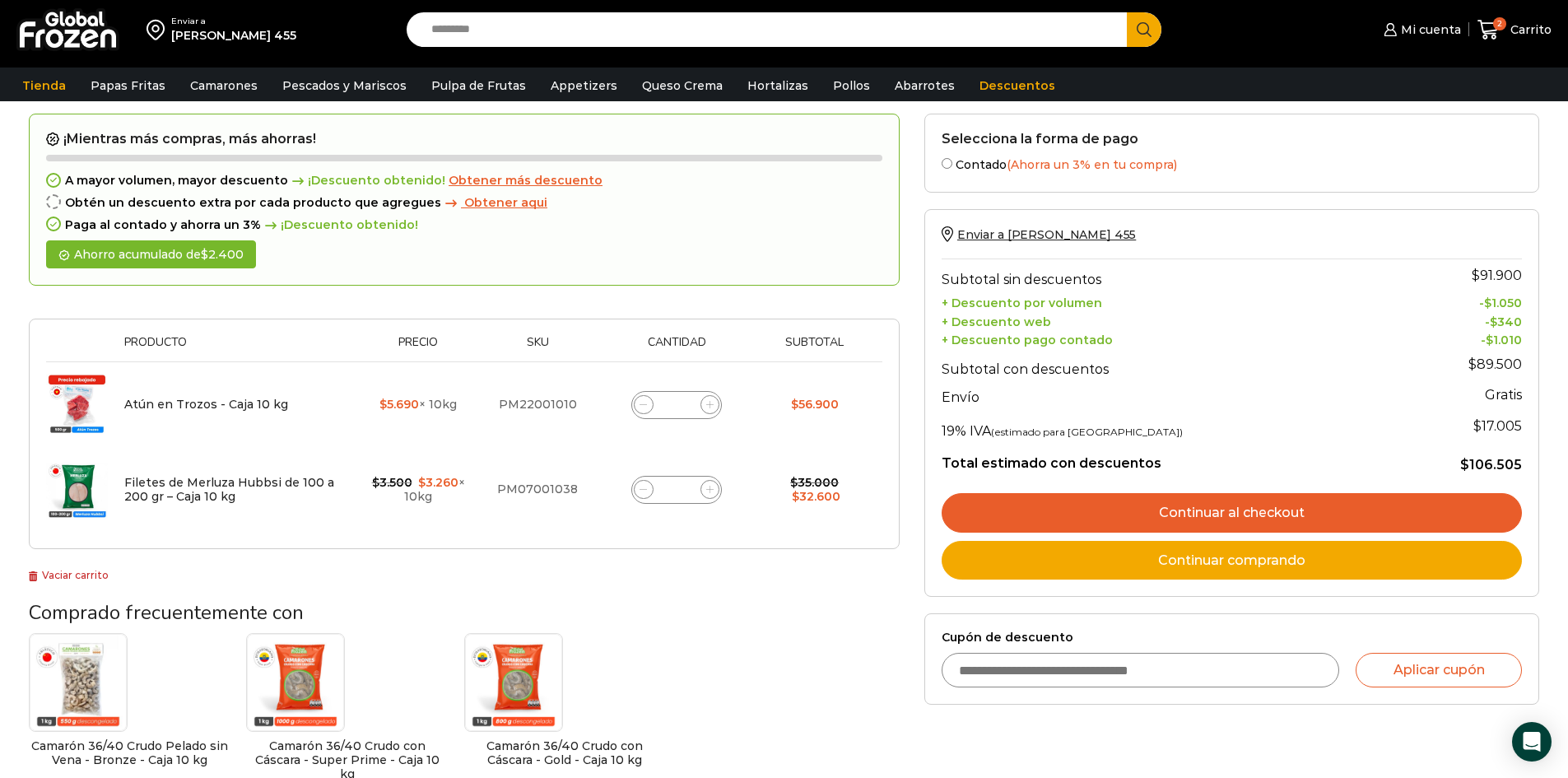
scroll to position [230, 0]
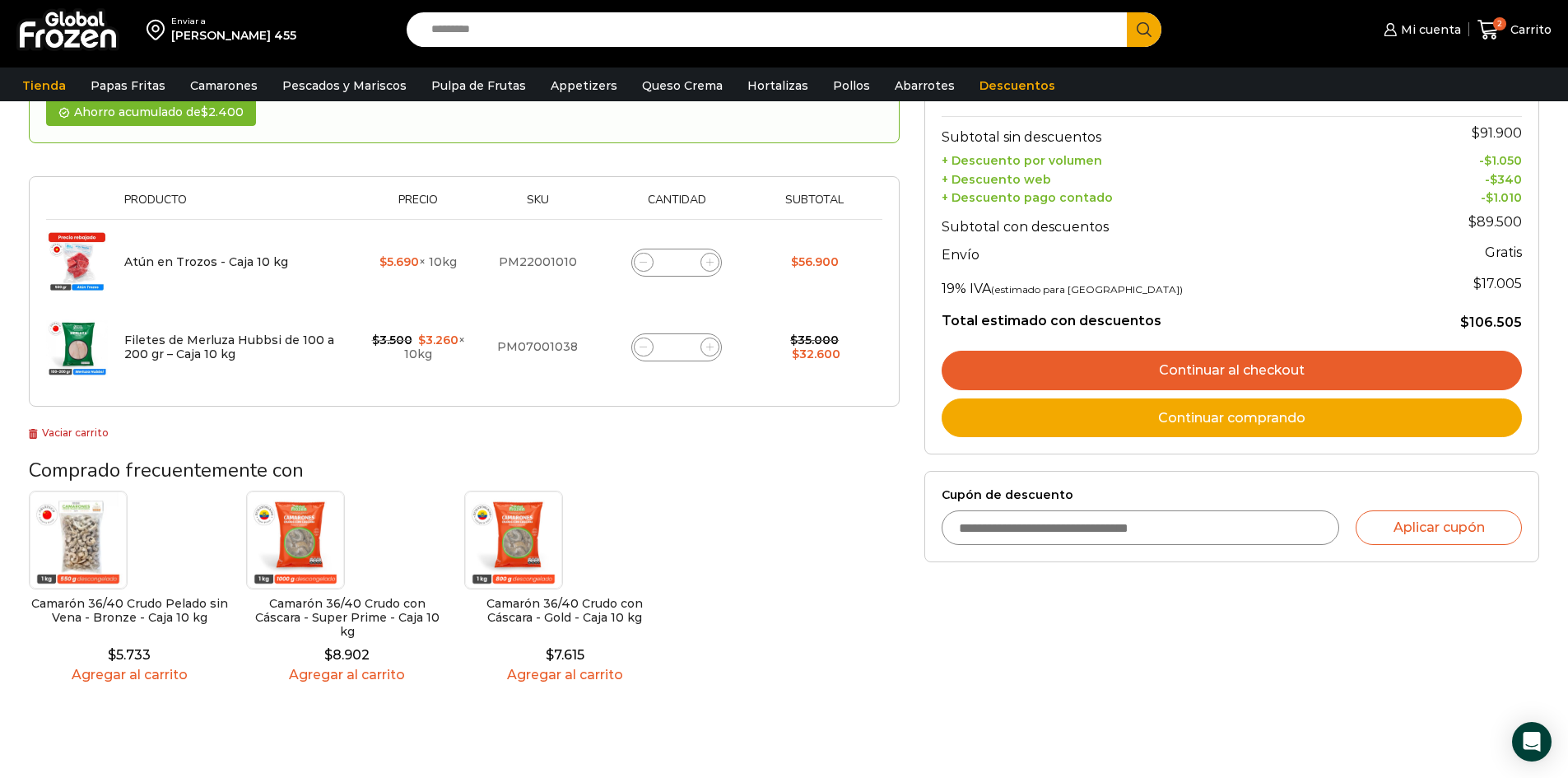
click at [1142, 542] on input "Cupón de descuento" at bounding box center [1140, 527] width 399 height 35
type input "*"
type input "******"
click at [1459, 538] on button "Aplicar cupón" at bounding box center [1438, 527] width 166 height 35
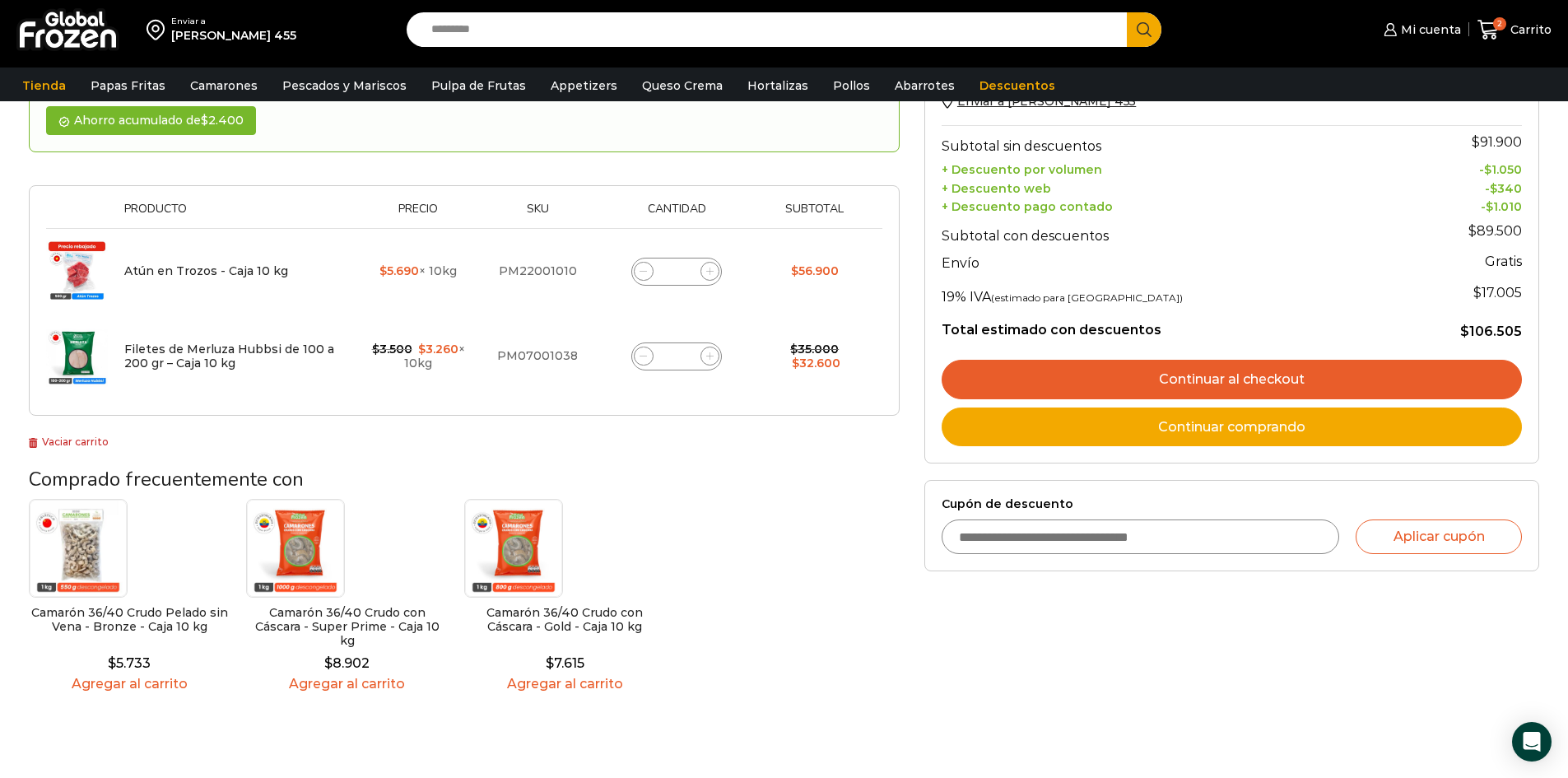
scroll to position [263, 0]
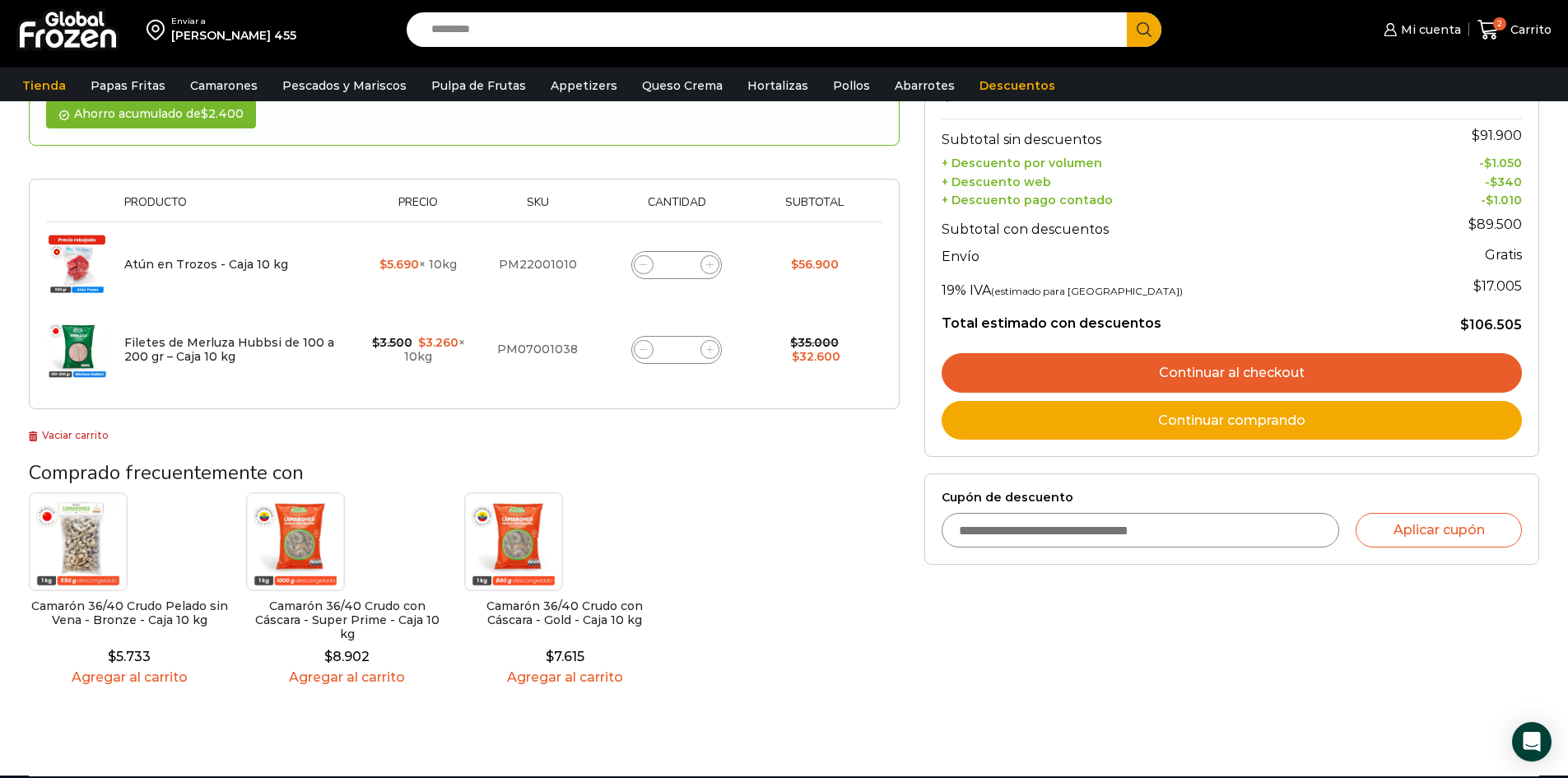
click at [1199, 422] on link "Continuar comprando" at bounding box center [1231, 420] width 580 height 39
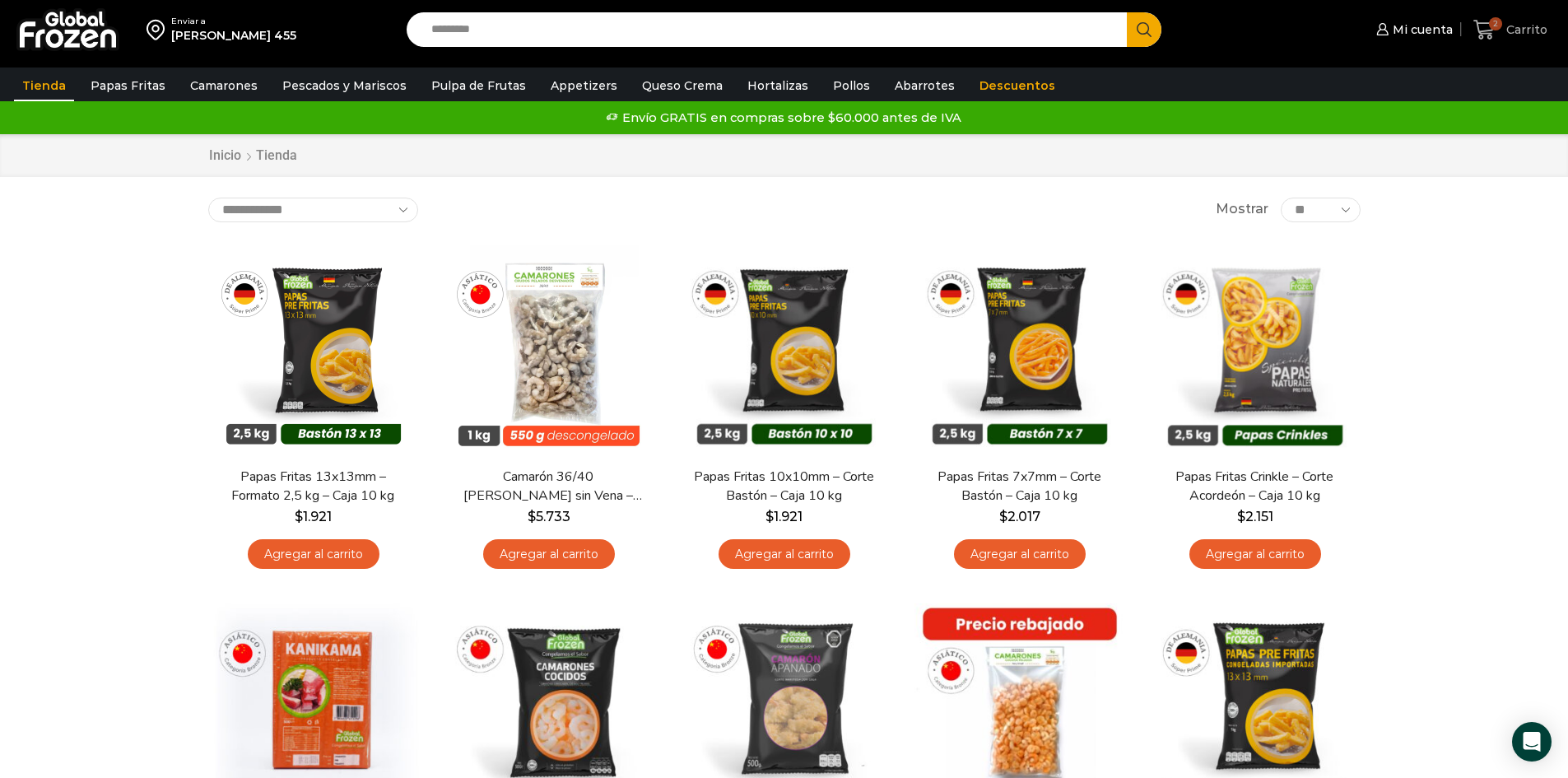
click at [1525, 26] on span "Carrito" at bounding box center [1524, 30] width 45 height 17
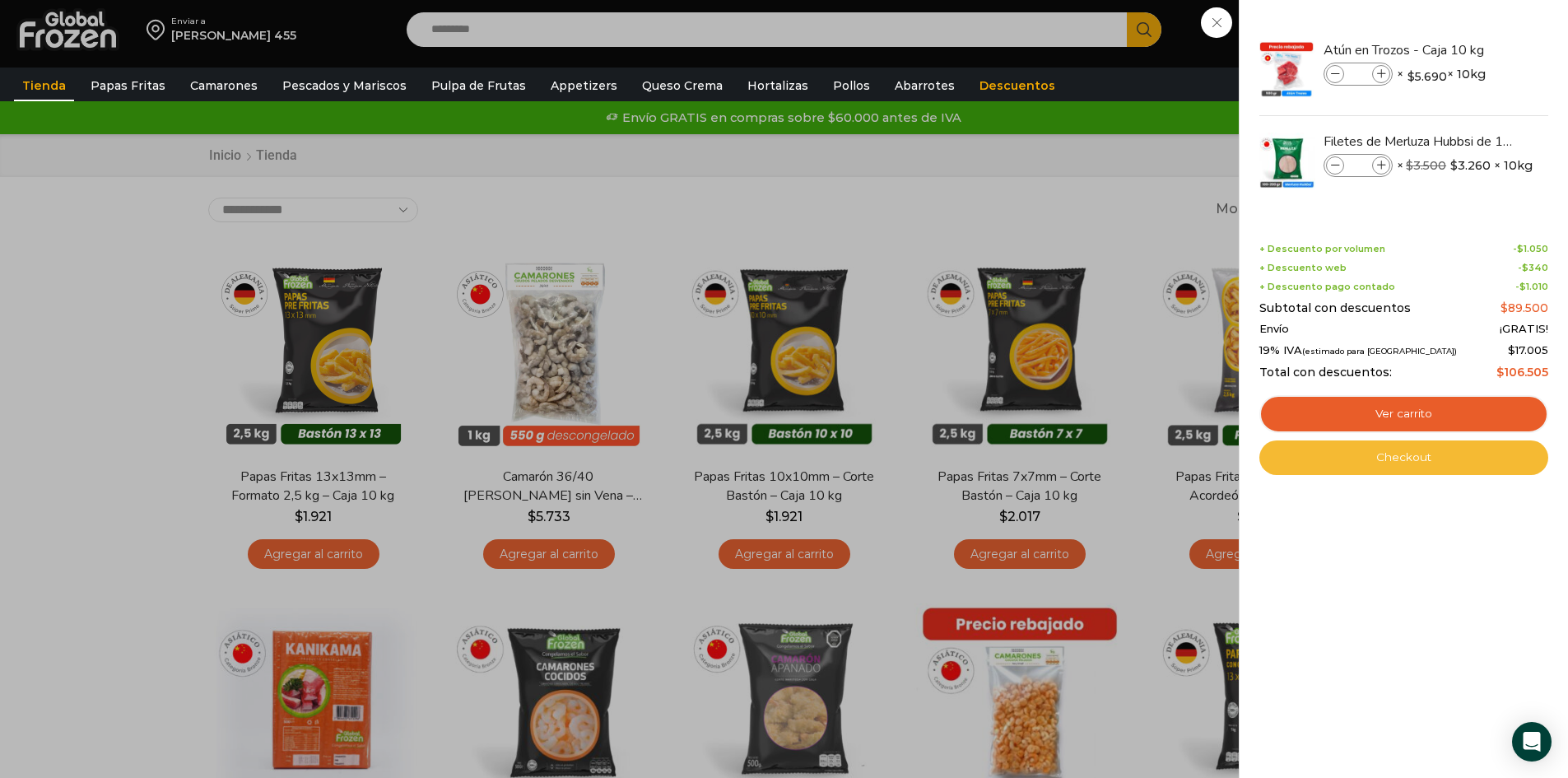
click at [1431, 454] on link "Checkout" at bounding box center [1403, 457] width 289 height 35
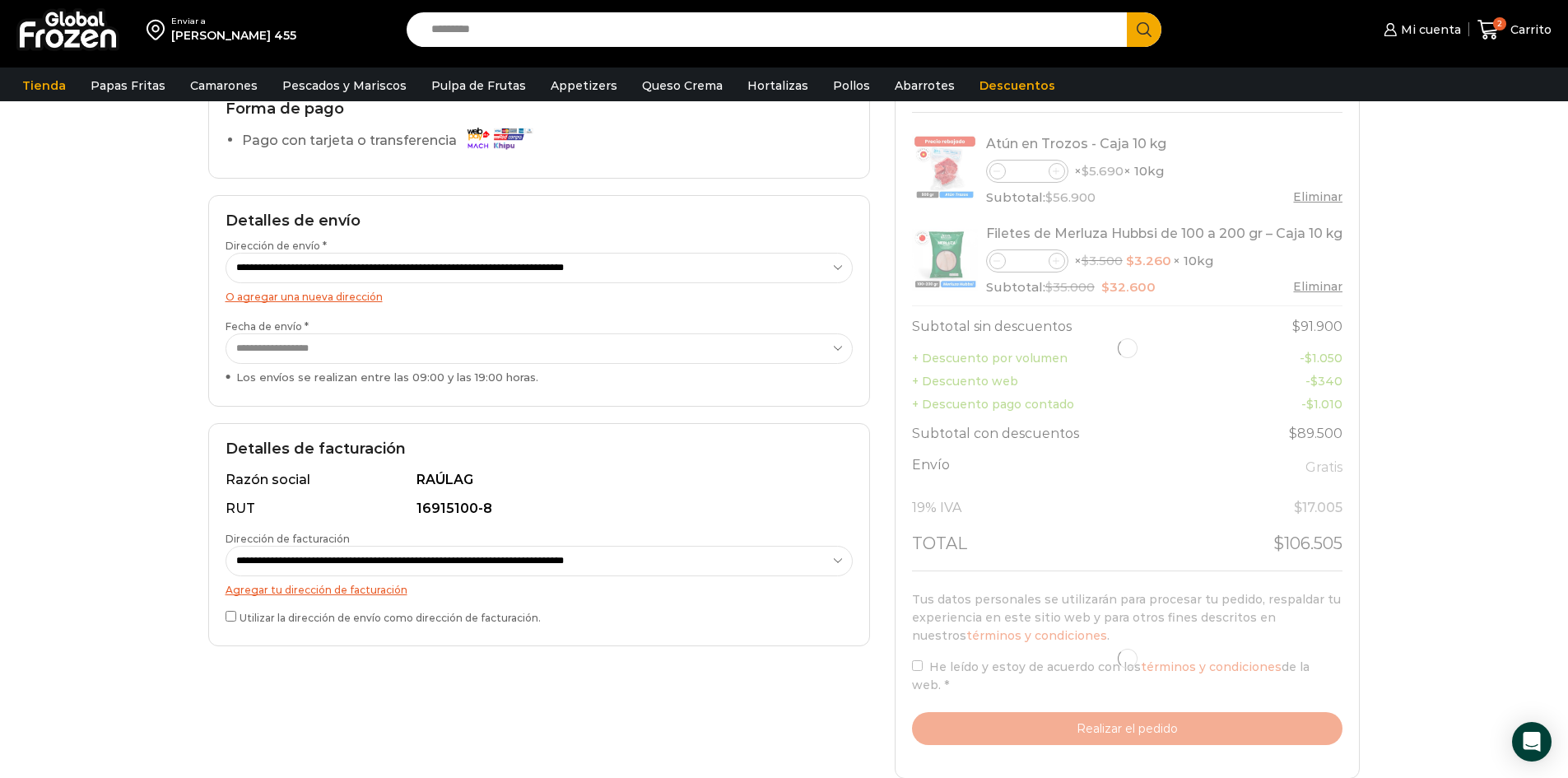
scroll to position [313, 0]
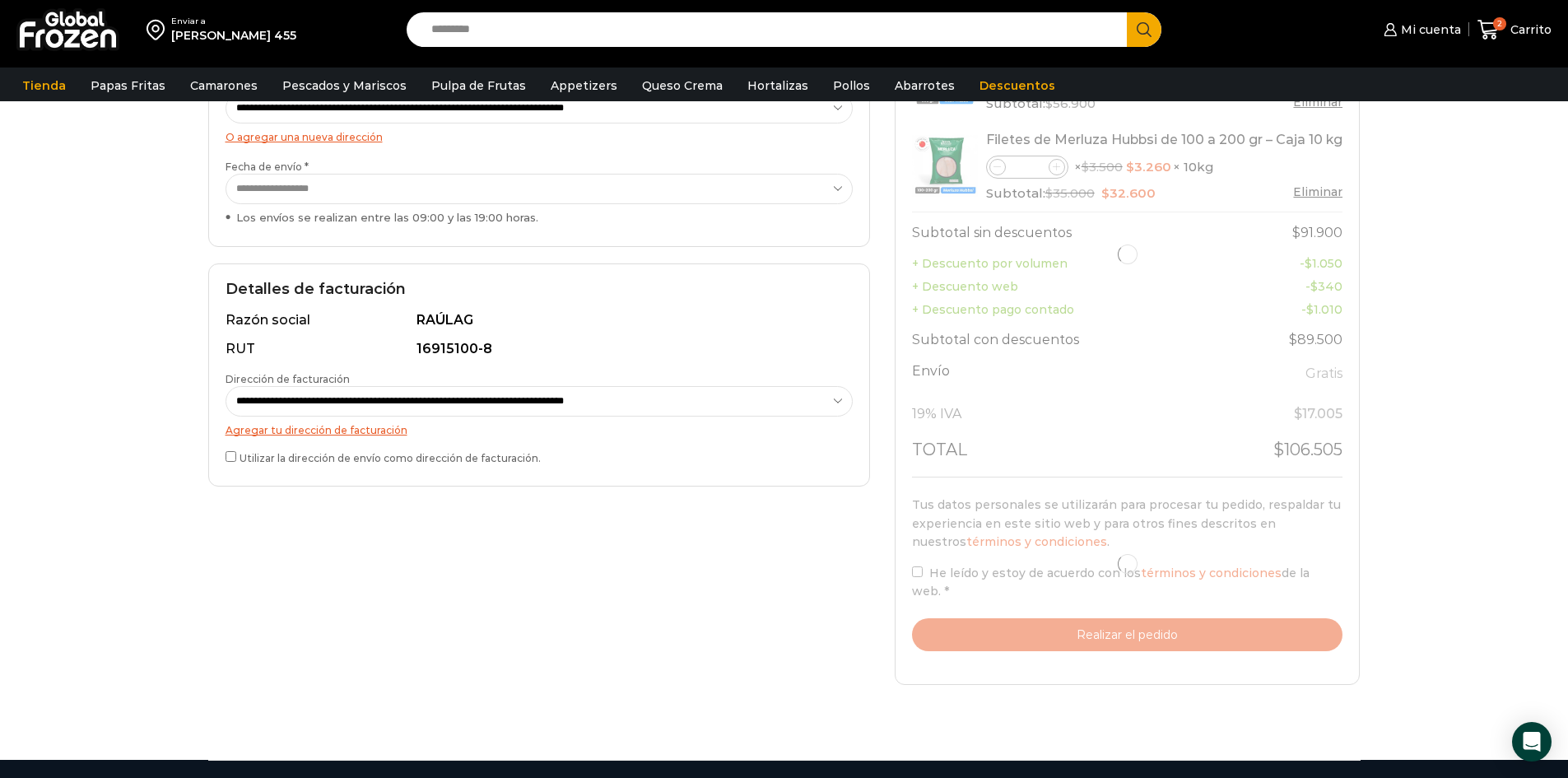
click at [922, 592] on div at bounding box center [1127, 564] width 431 height 175
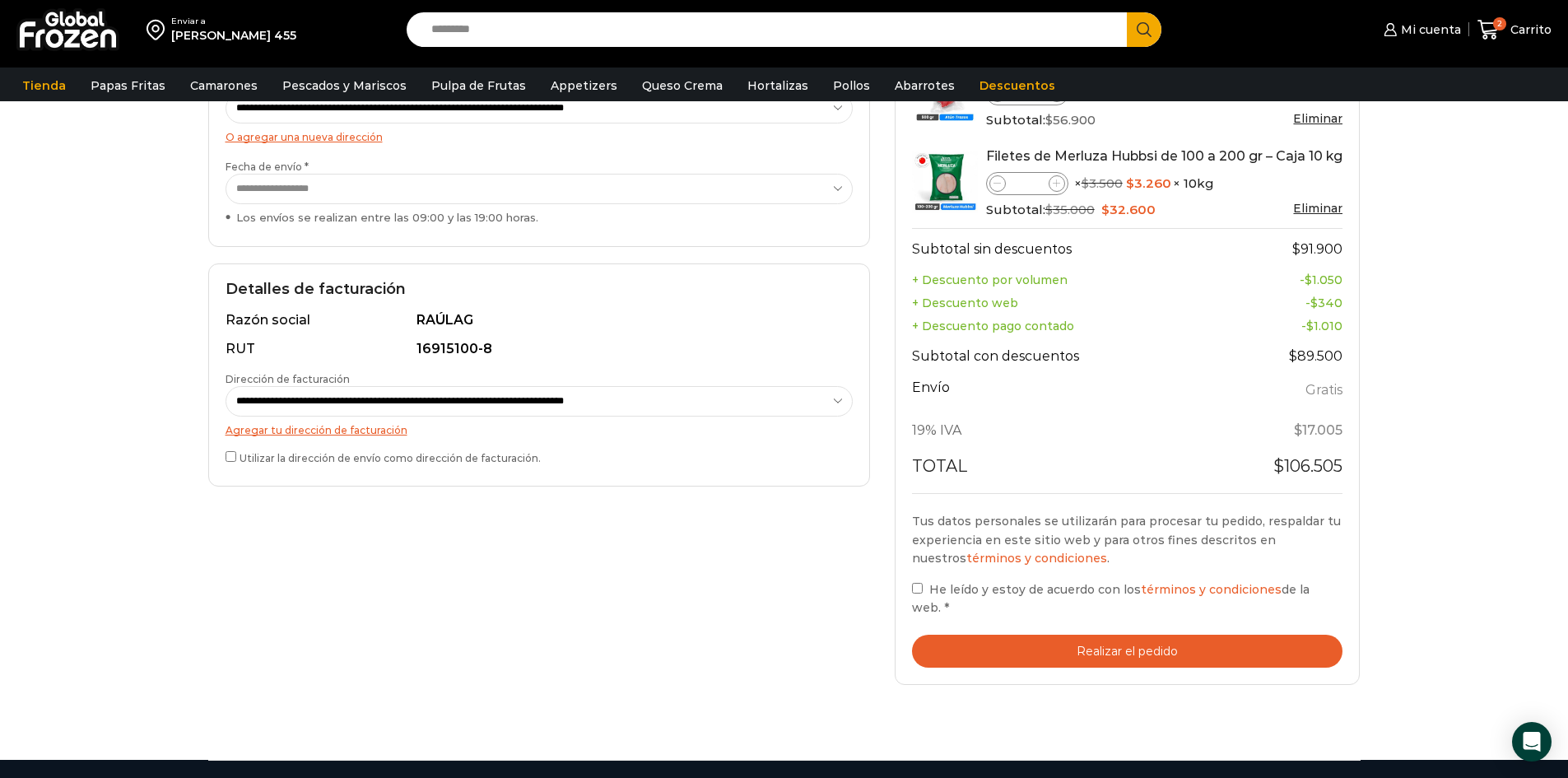
click at [1036, 651] on button "Realizar el pedido" at bounding box center [1127, 651] width 431 height 34
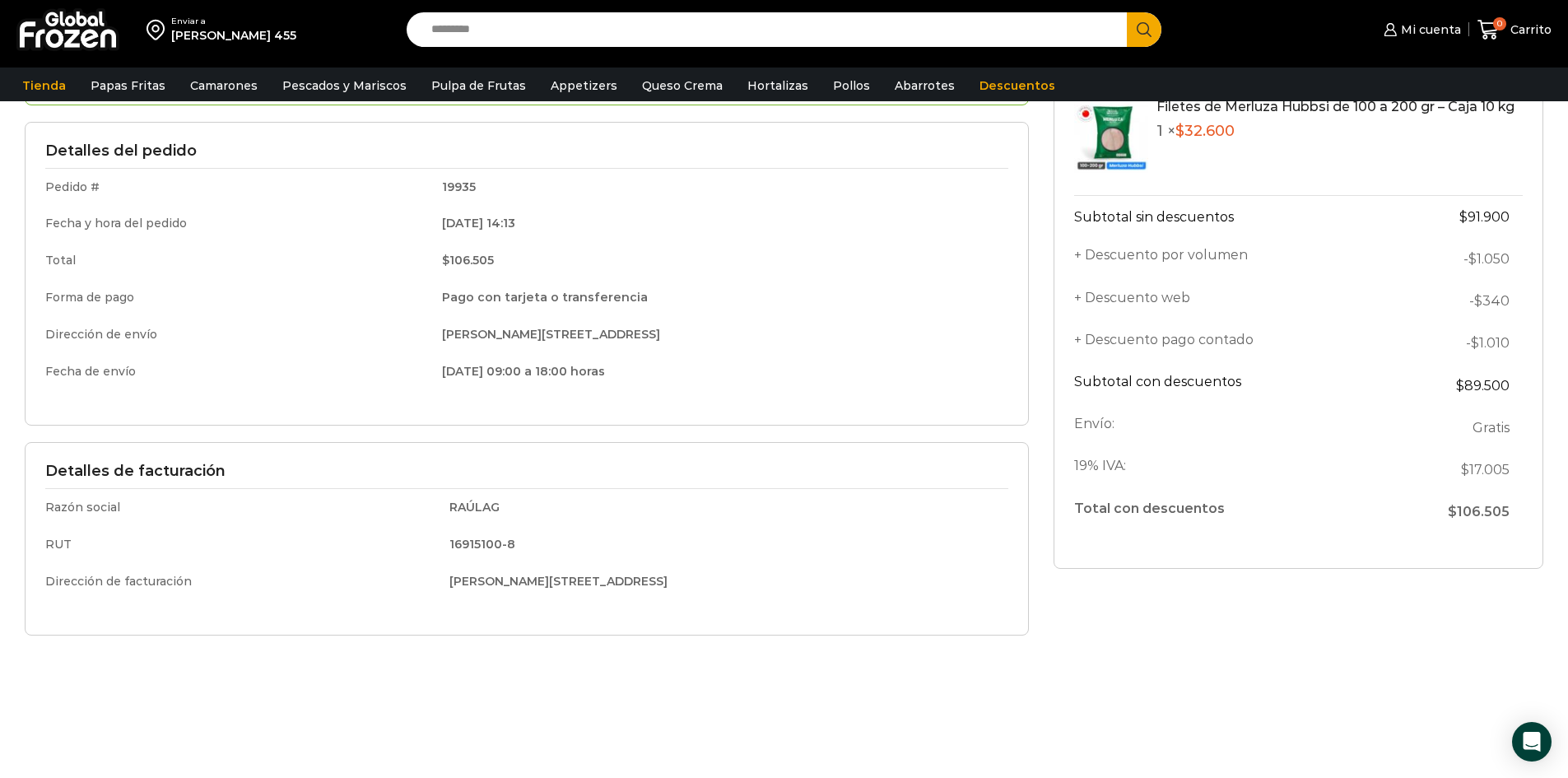
scroll to position [116, 0]
